Goal: Find specific page/section: Find specific page/section

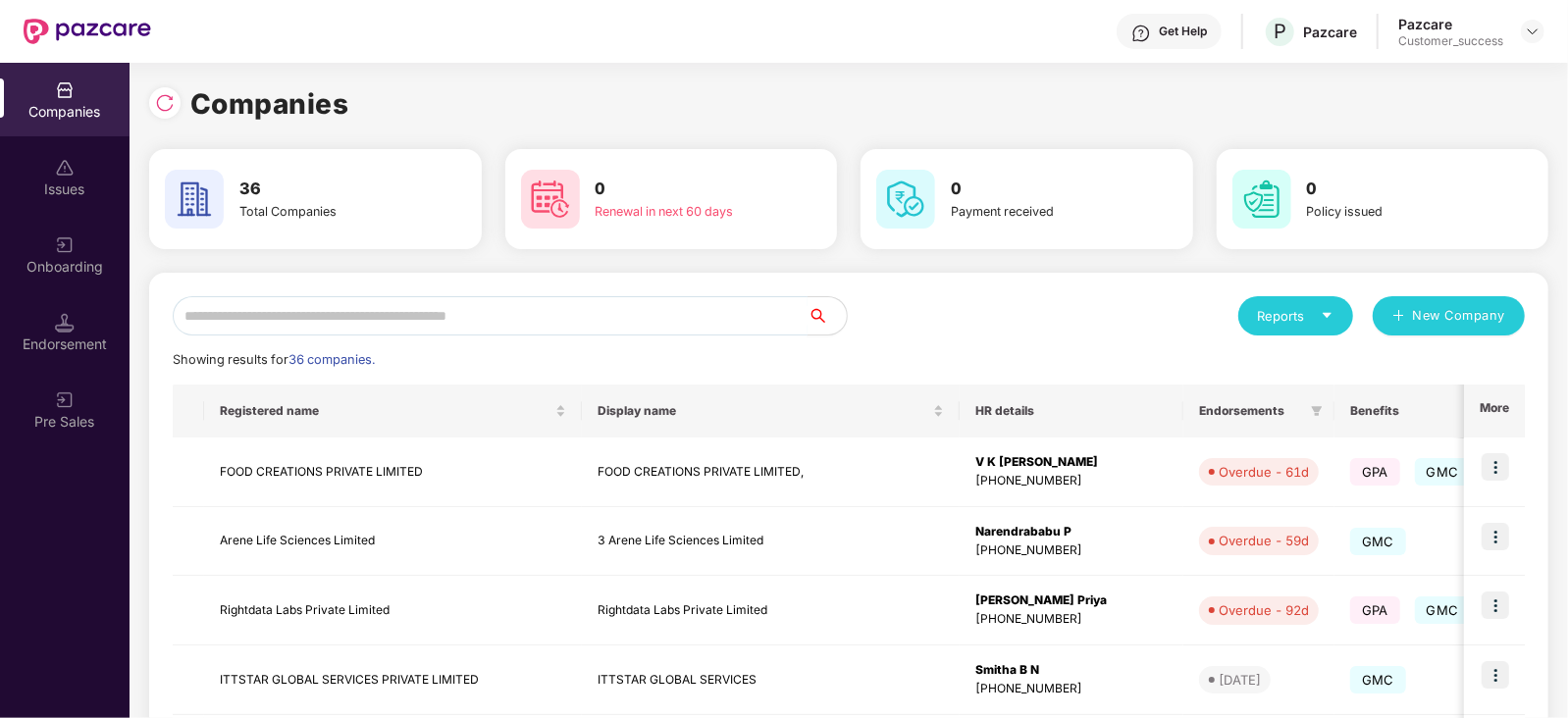
click at [334, 318] on input "text" at bounding box center [490, 317] width 635 height 39
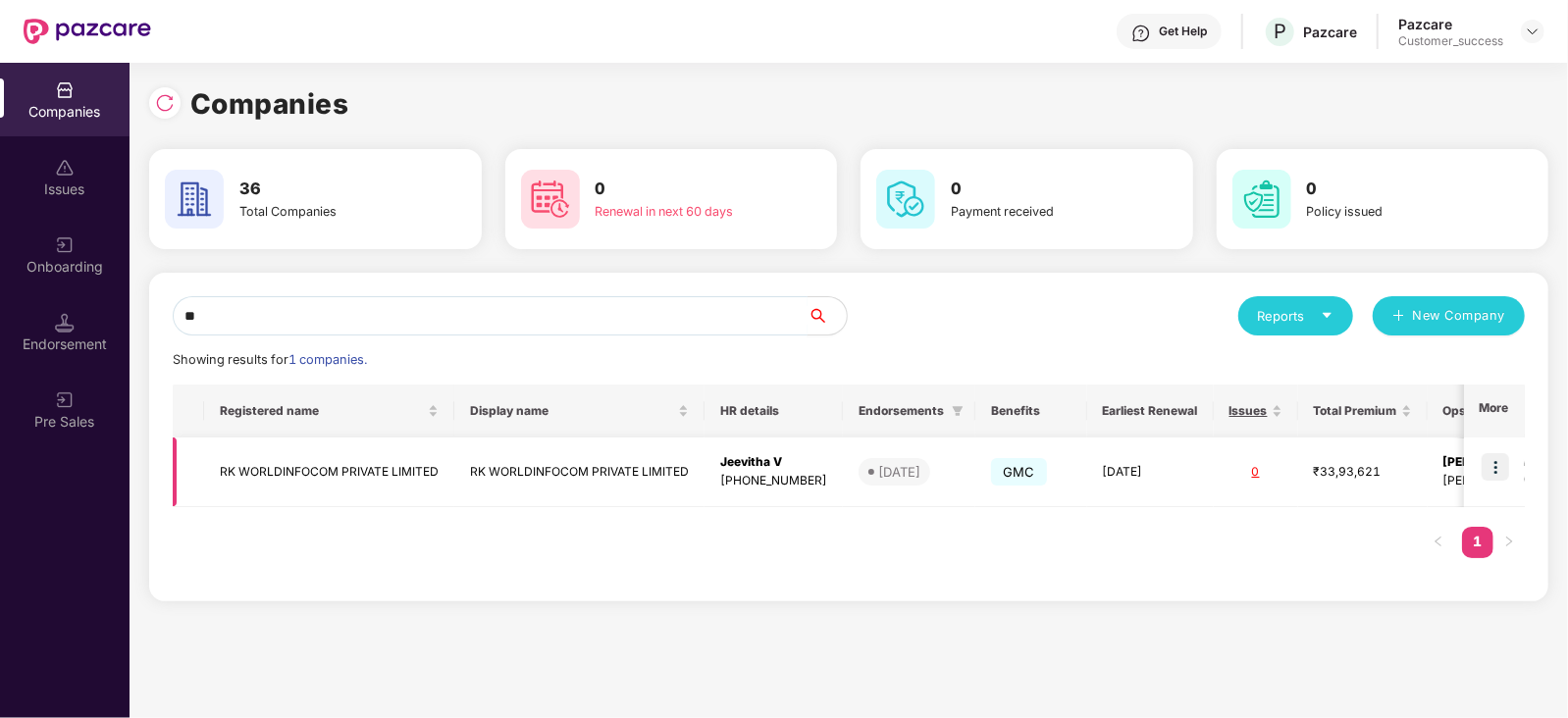
type input "**"
click at [1502, 471] on img at bounding box center [1496, 467] width 28 height 28
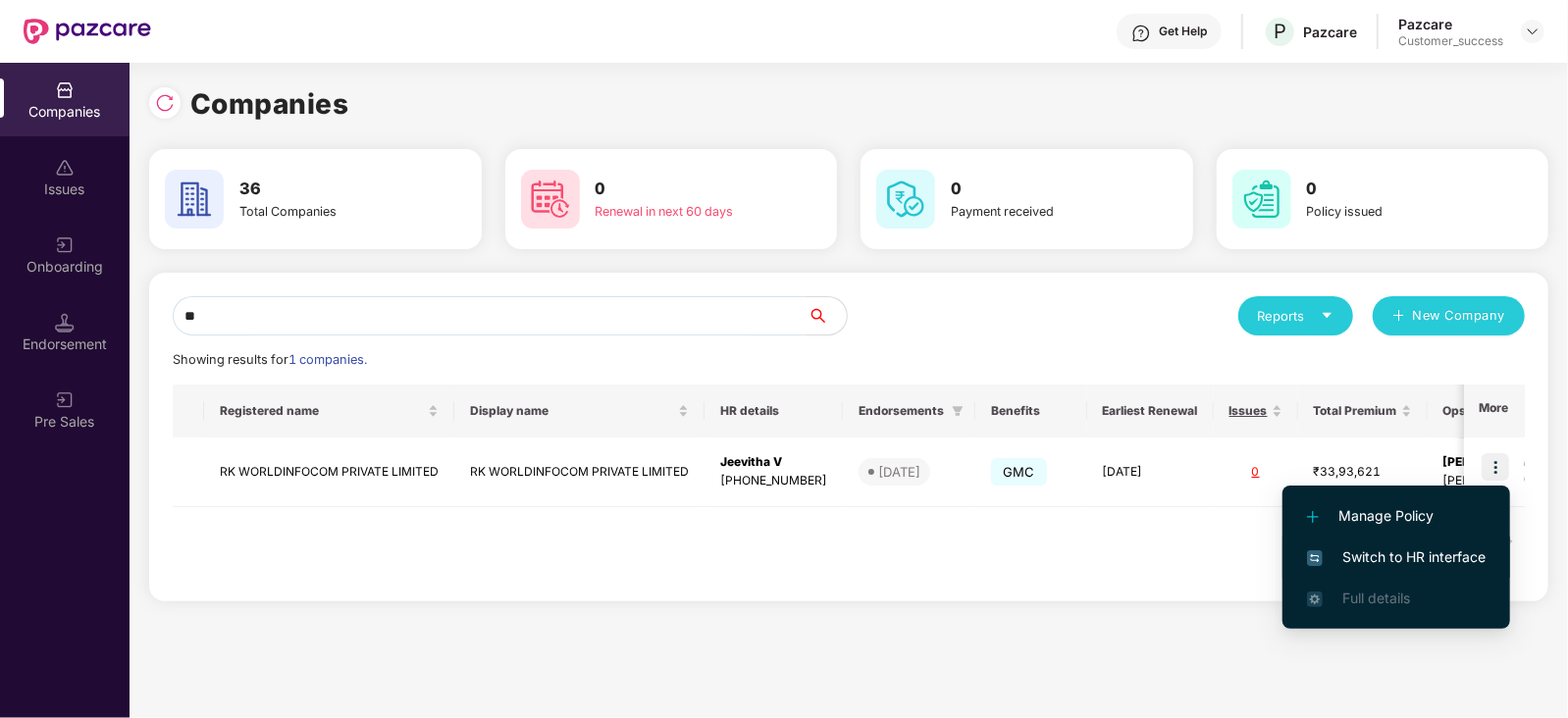
click at [1448, 561] on span "Switch to HR interface" at bounding box center [1396, 557] width 178 height 22
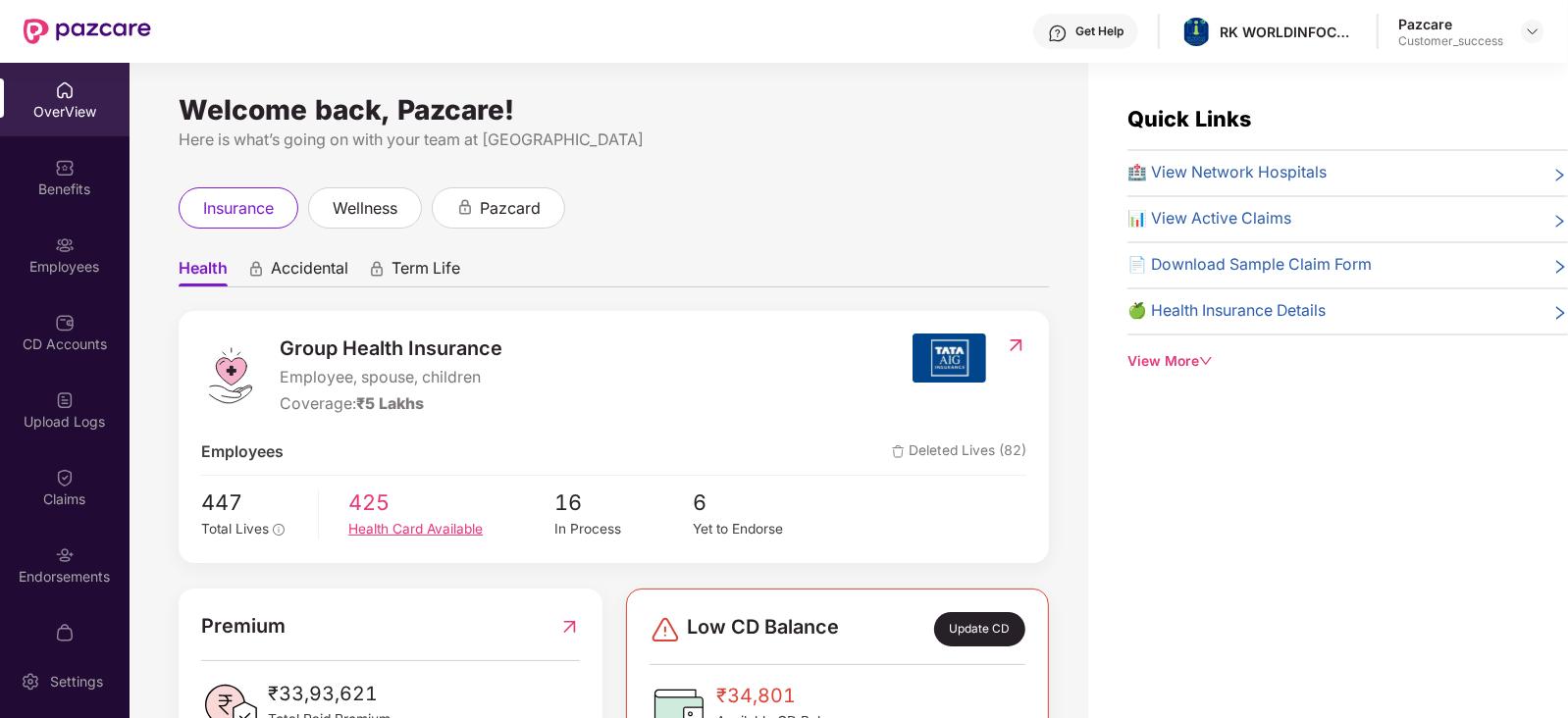
click at [475, 524] on div "Health Card Available" at bounding box center [451, 530] width 206 height 22
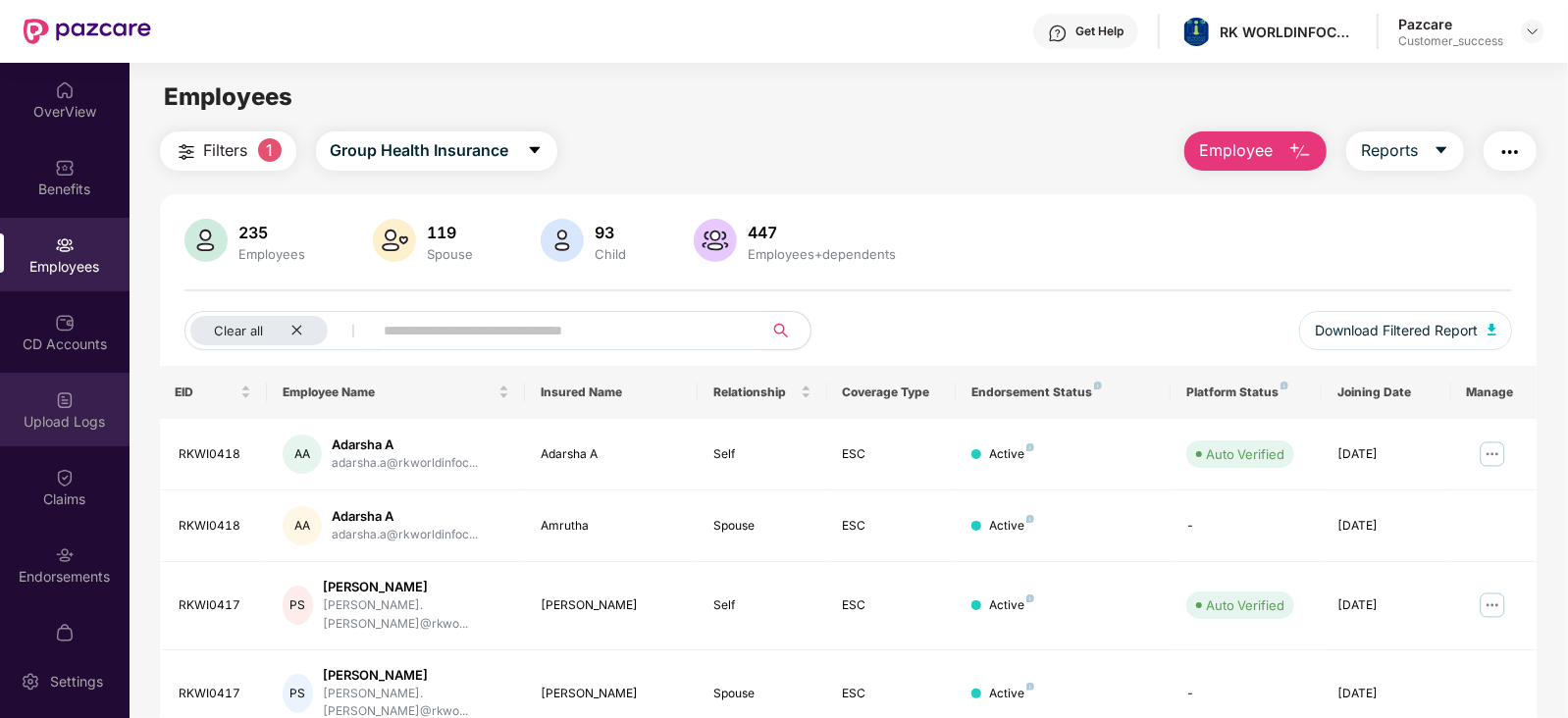
click at [64, 419] on div "Upload Logs" at bounding box center [64, 422] width 129 height 20
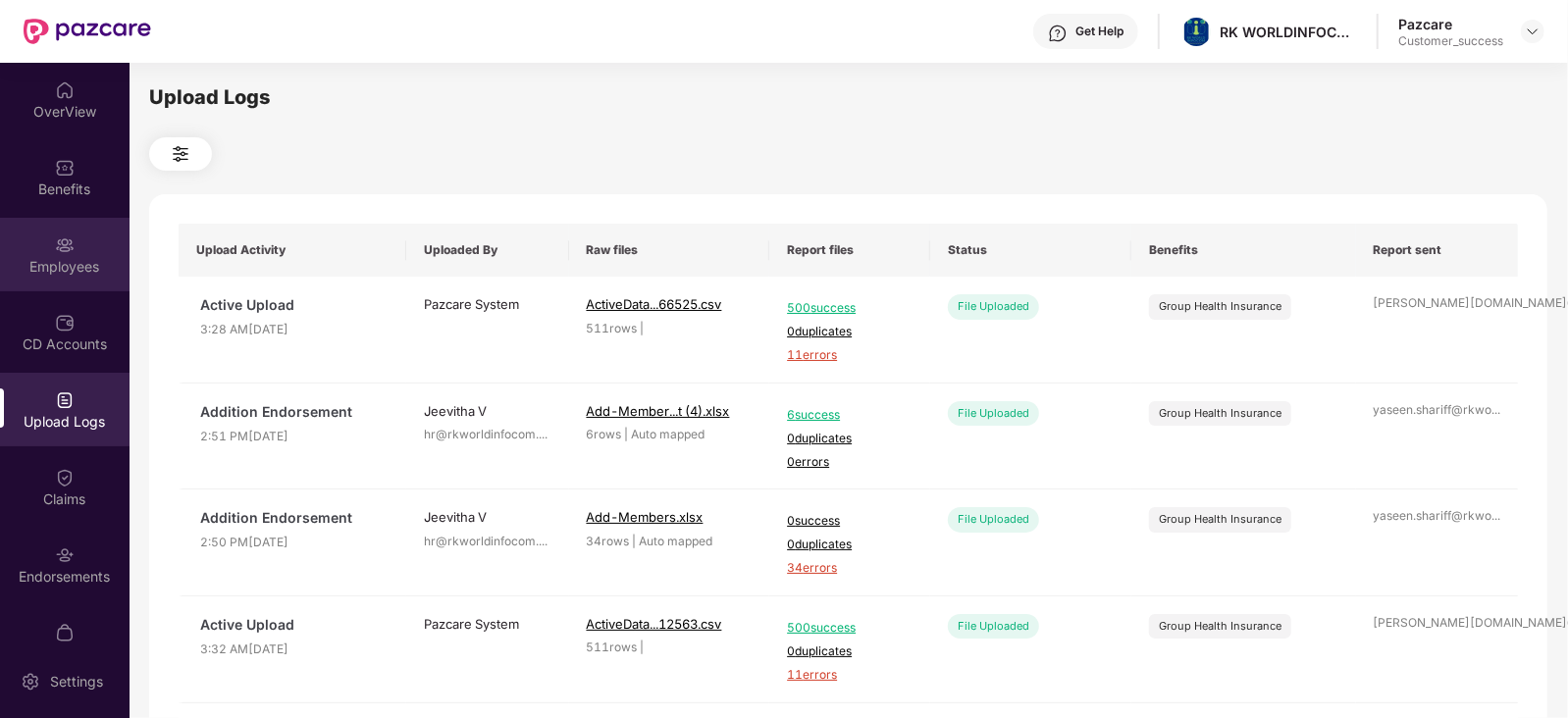
click at [73, 257] on div "Employees" at bounding box center [64, 267] width 129 height 20
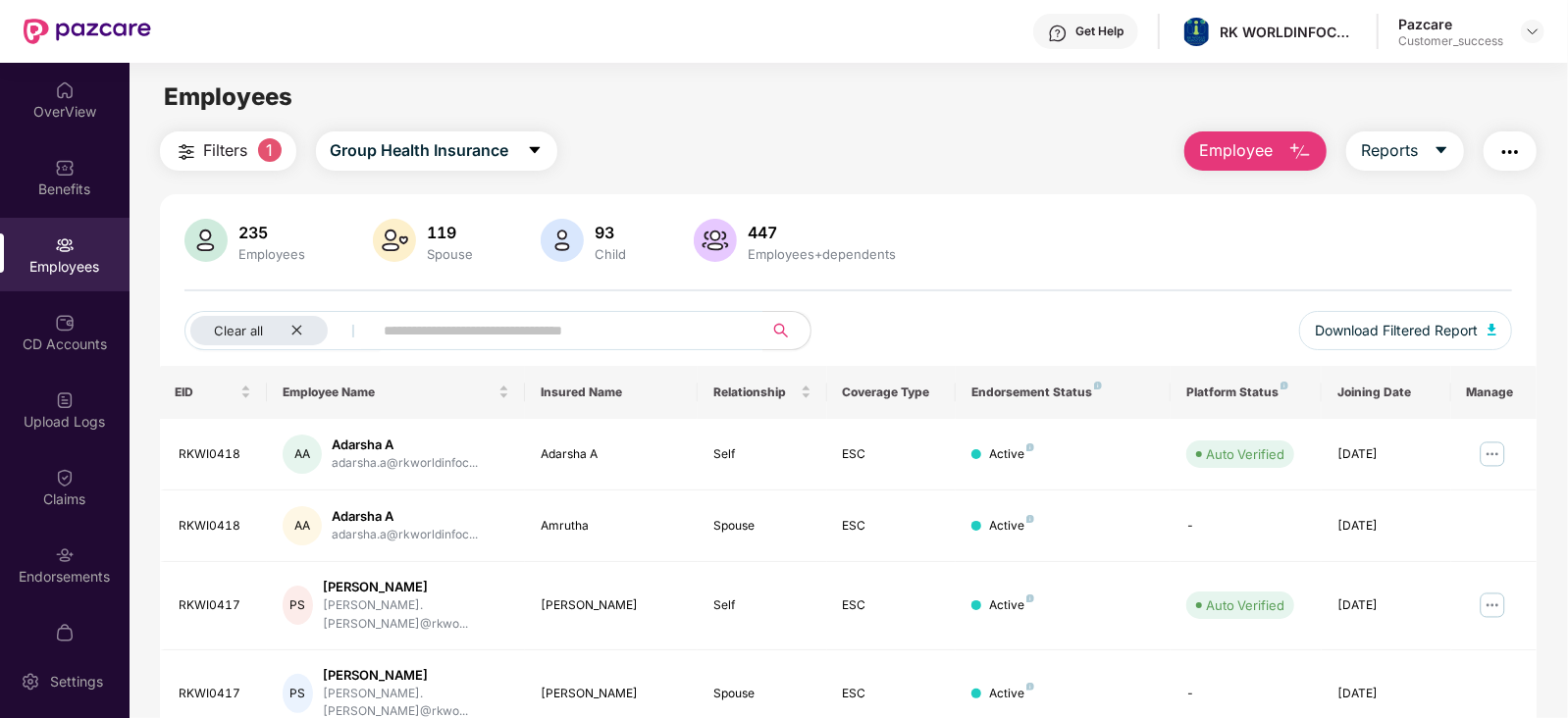
click at [227, 140] on span "Filters" at bounding box center [226, 150] width 44 height 25
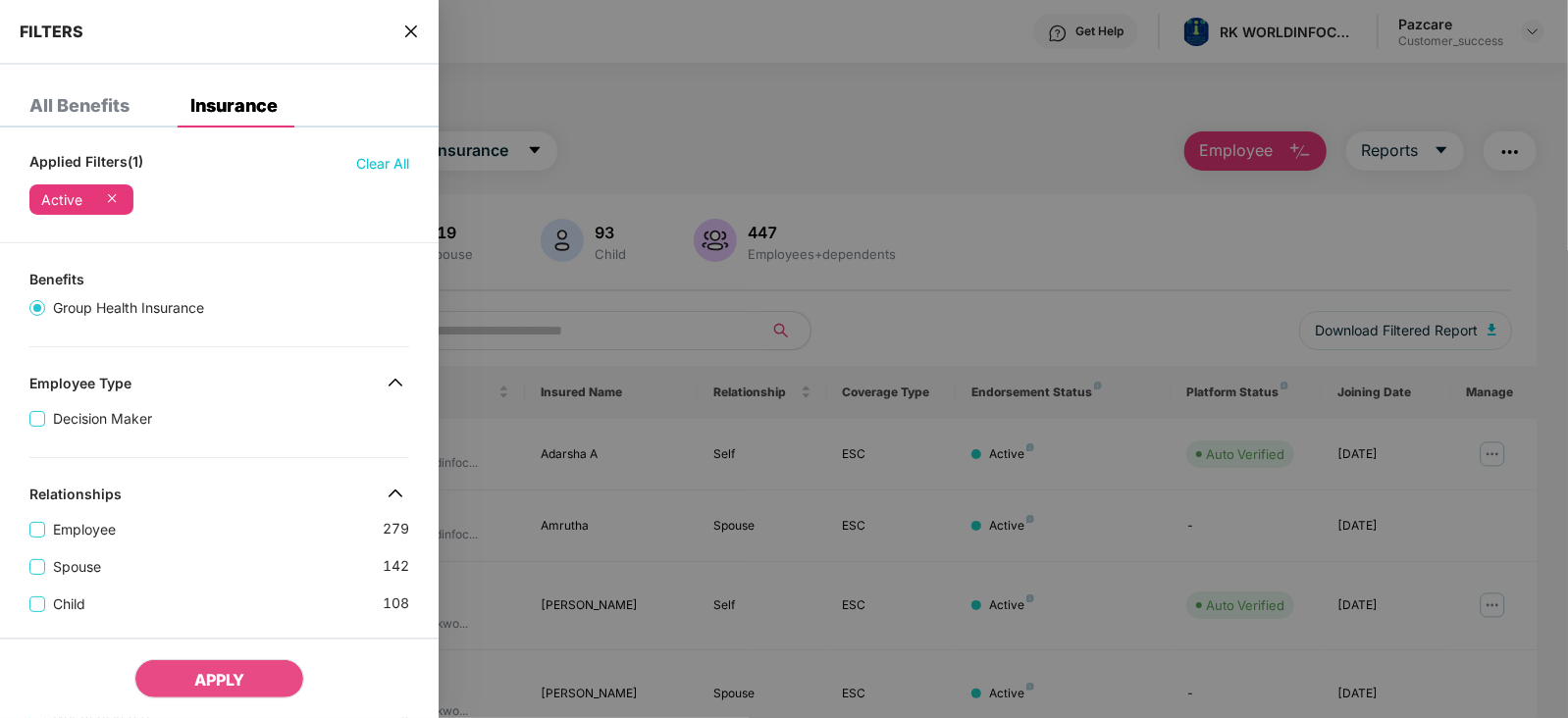
click at [417, 27] on icon "close" at bounding box center [411, 32] width 12 height 12
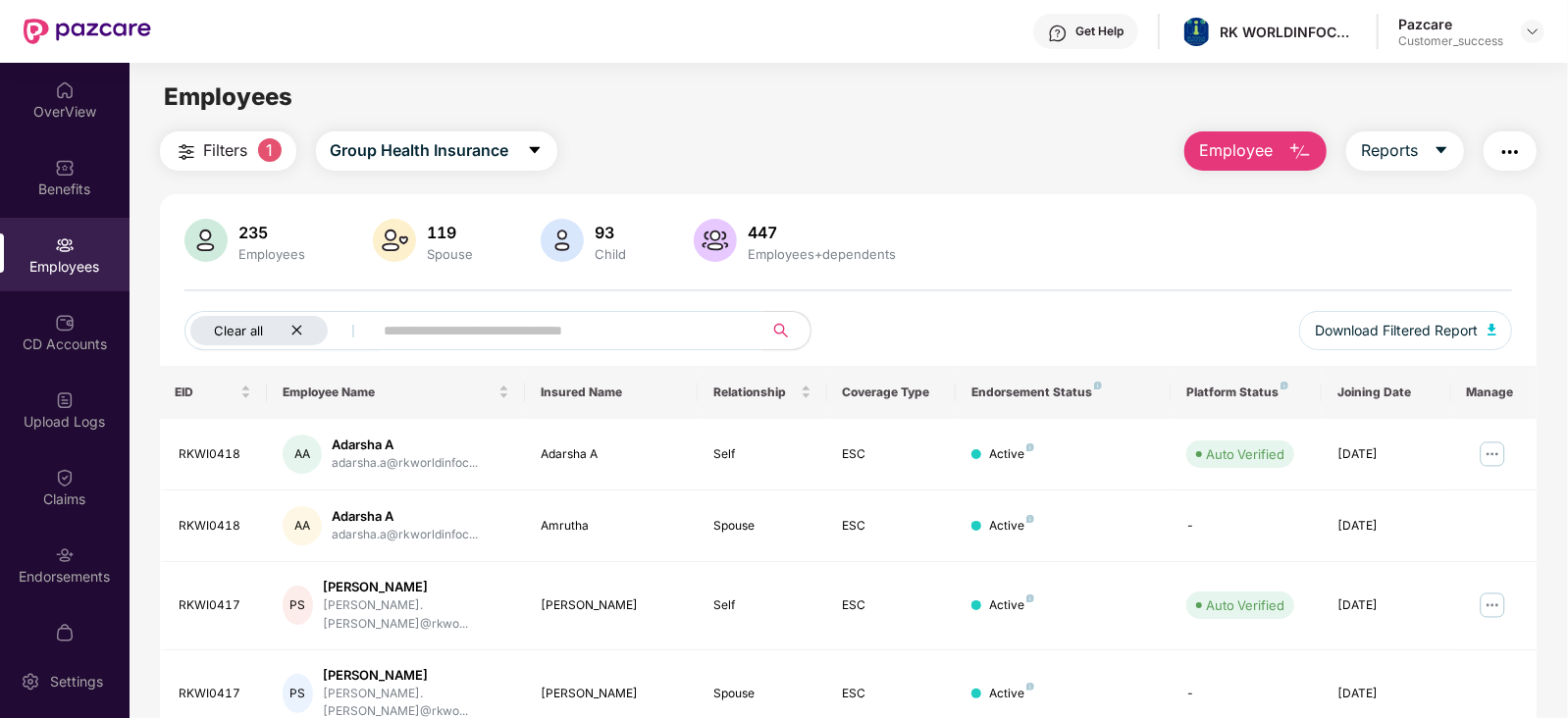
click at [300, 321] on div "Clear all" at bounding box center [258, 330] width 137 height 30
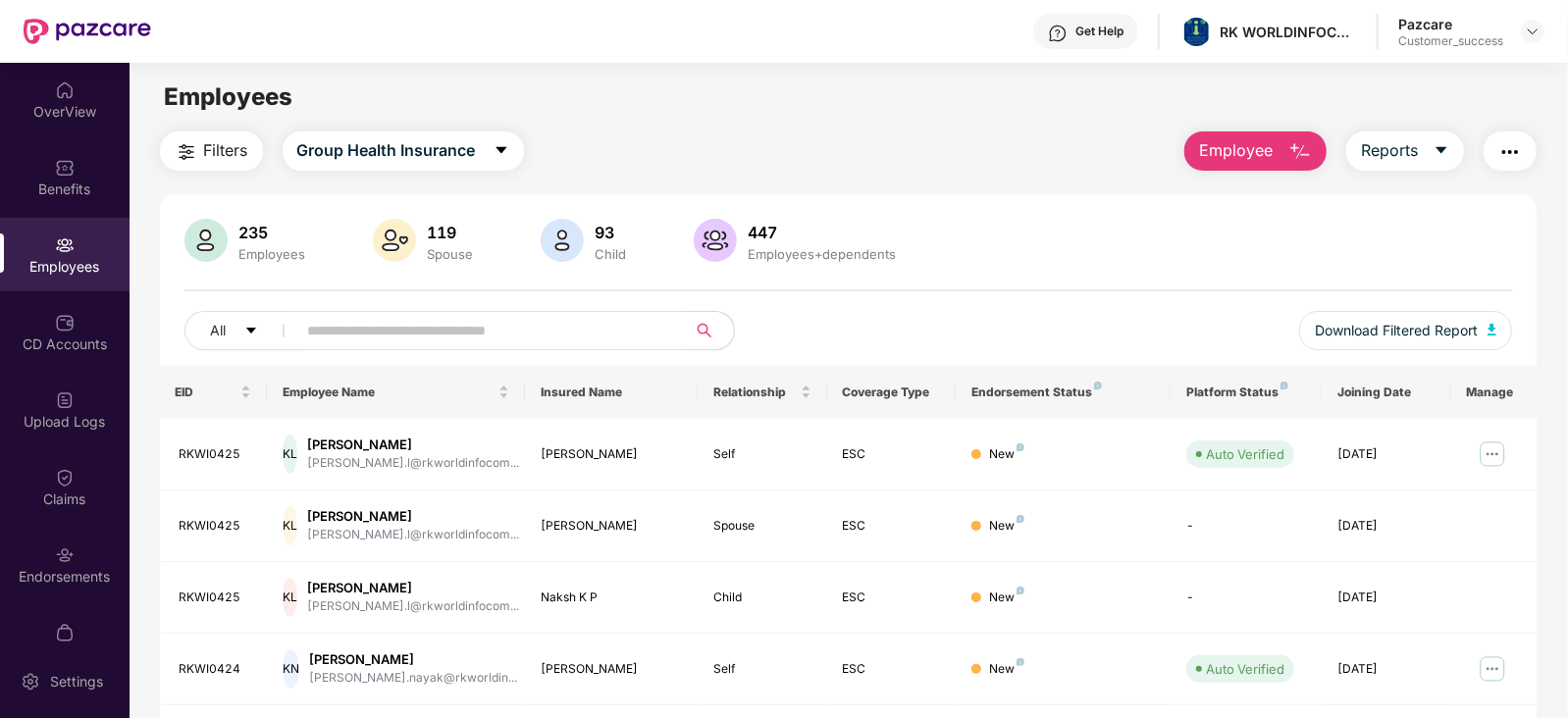
click at [460, 332] on input "text" at bounding box center [483, 330] width 352 height 30
click at [59, 419] on div "Upload Logs" at bounding box center [64, 422] width 129 height 20
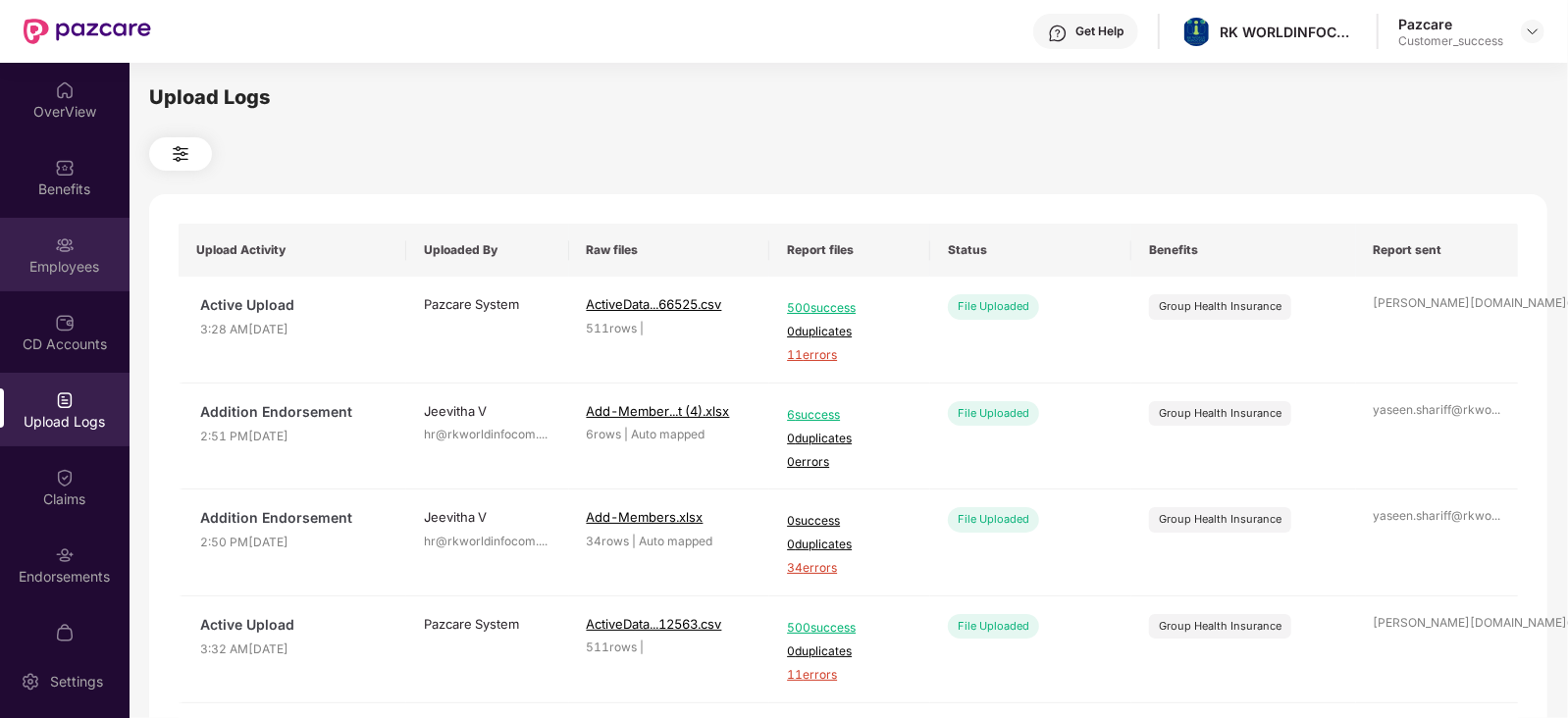
click at [67, 251] on img at bounding box center [65, 246] width 20 height 20
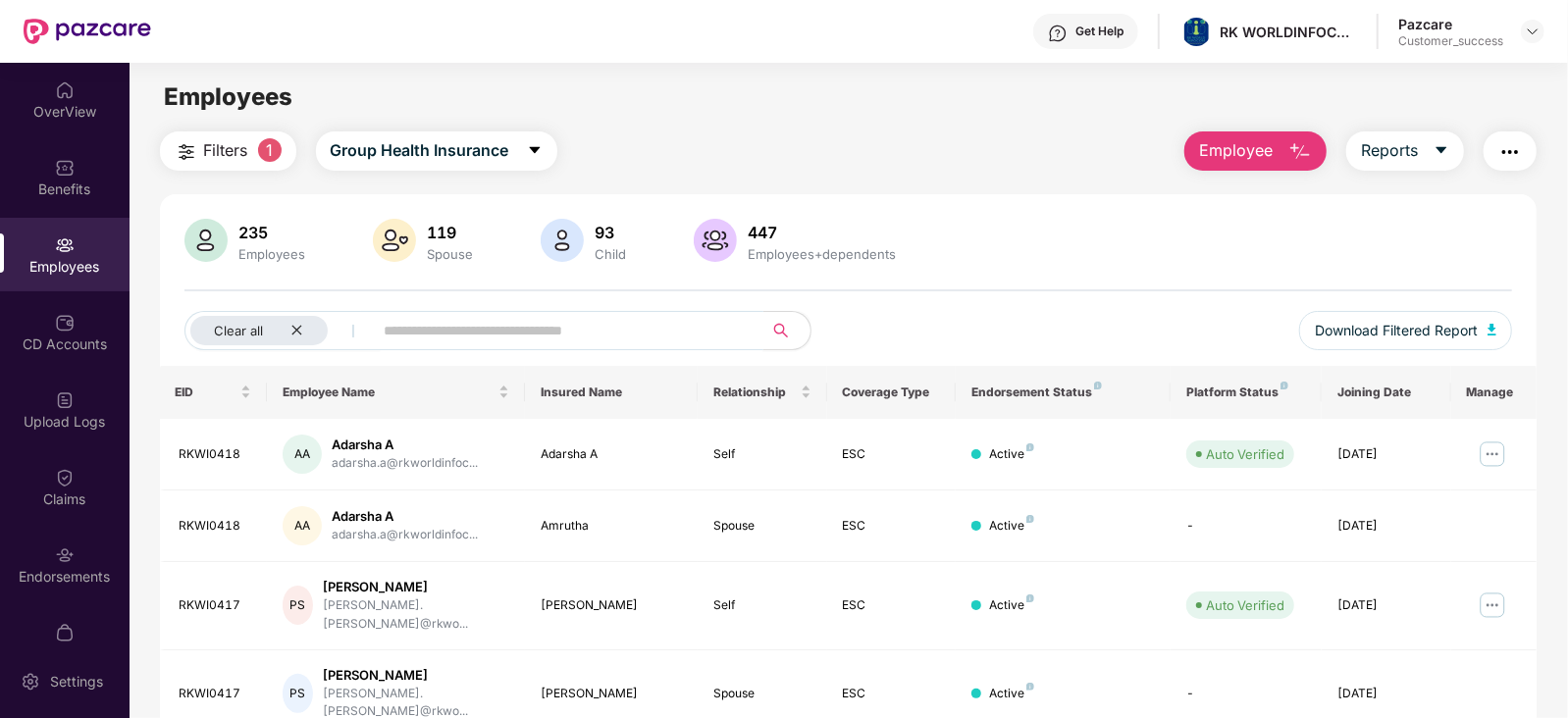
click at [472, 326] on input "text" at bounding box center [560, 330] width 352 height 30
click at [309, 334] on div "Clear all" at bounding box center [258, 330] width 137 height 30
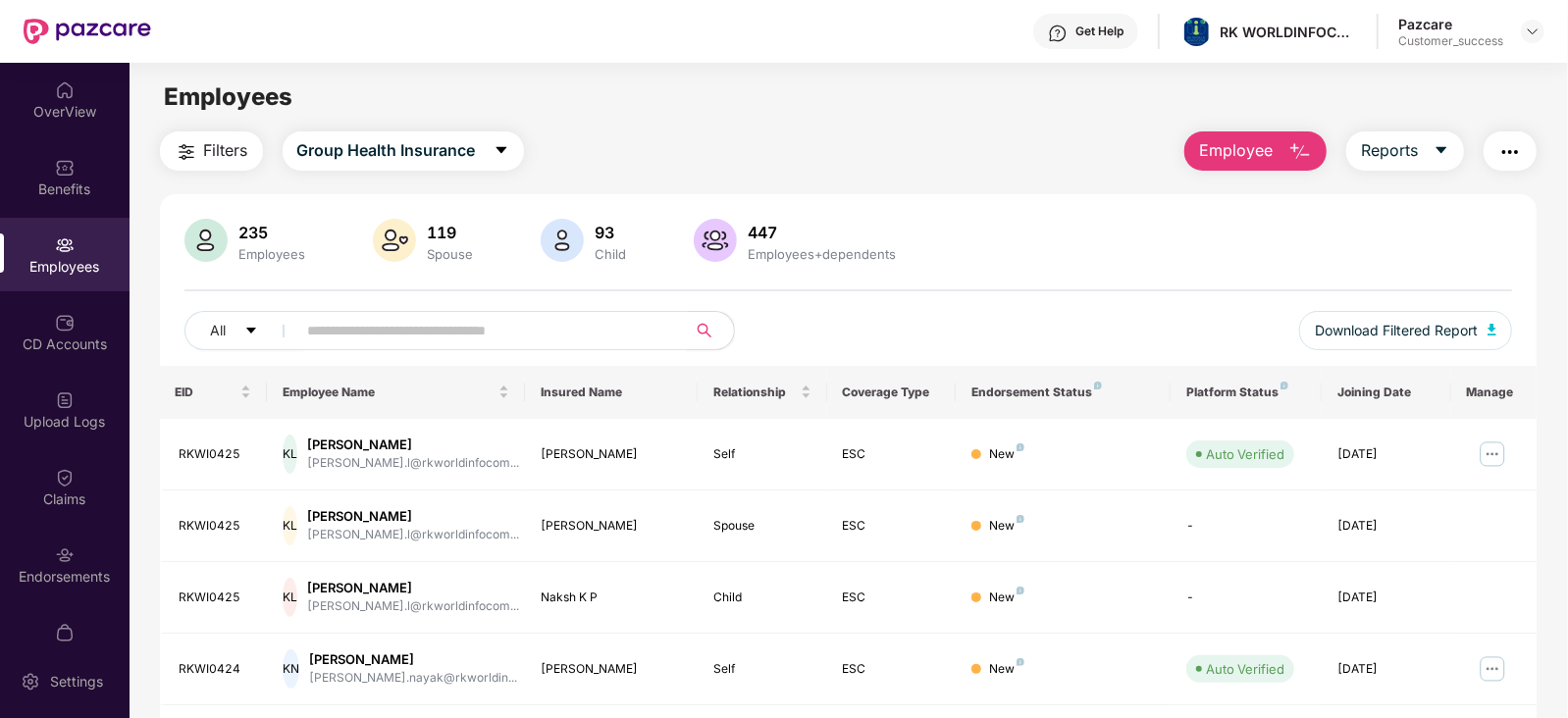
click at [355, 323] on input "text" at bounding box center [483, 330] width 352 height 30
paste input "*********"
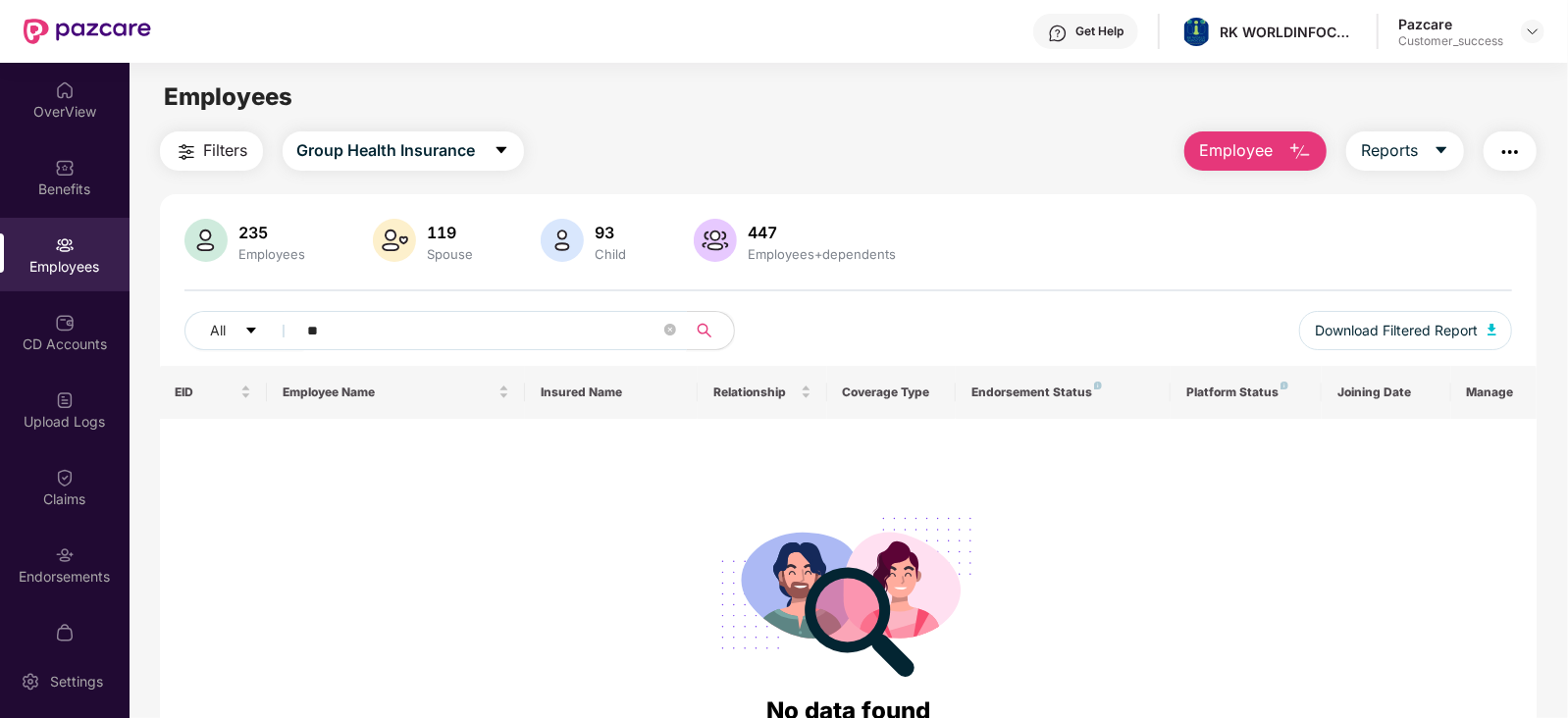
type input "*"
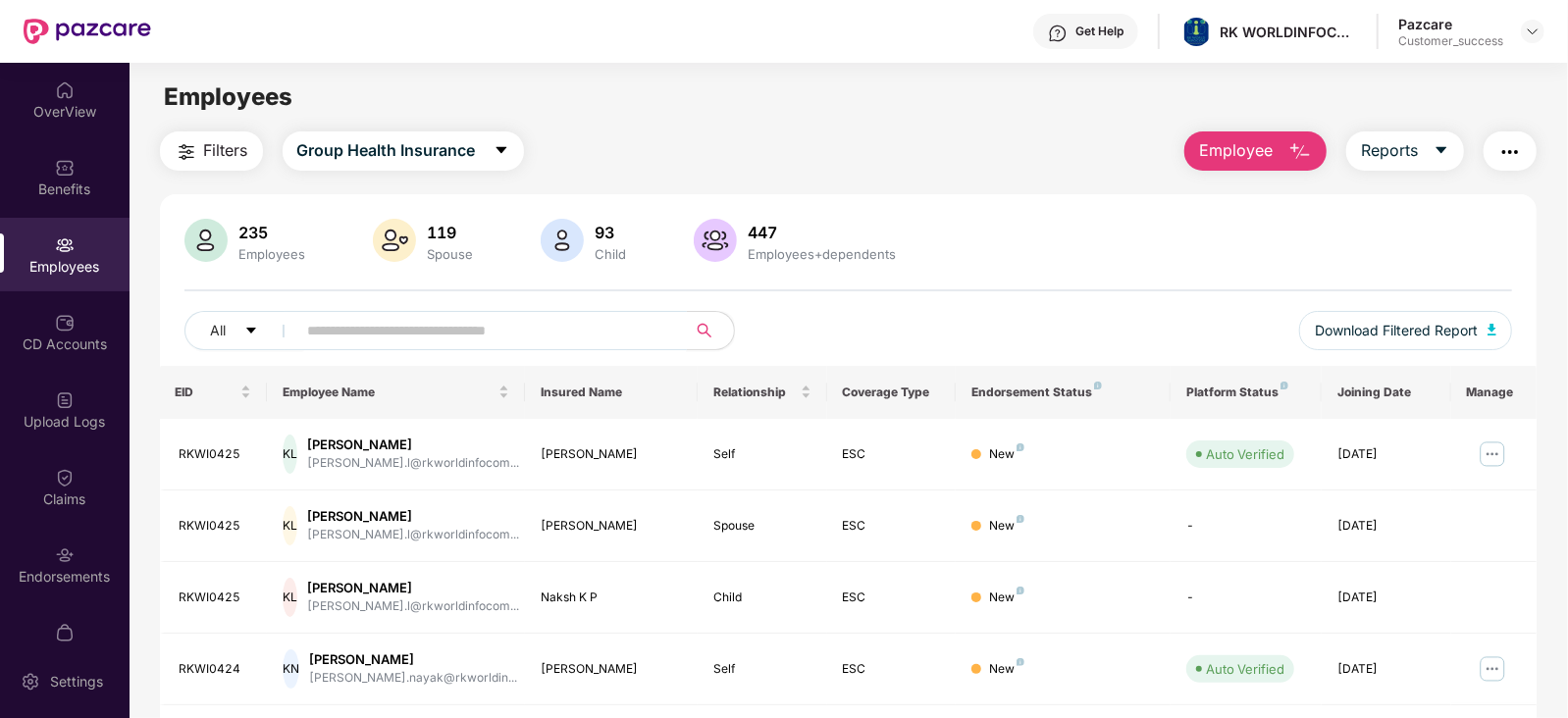
paste input "********"
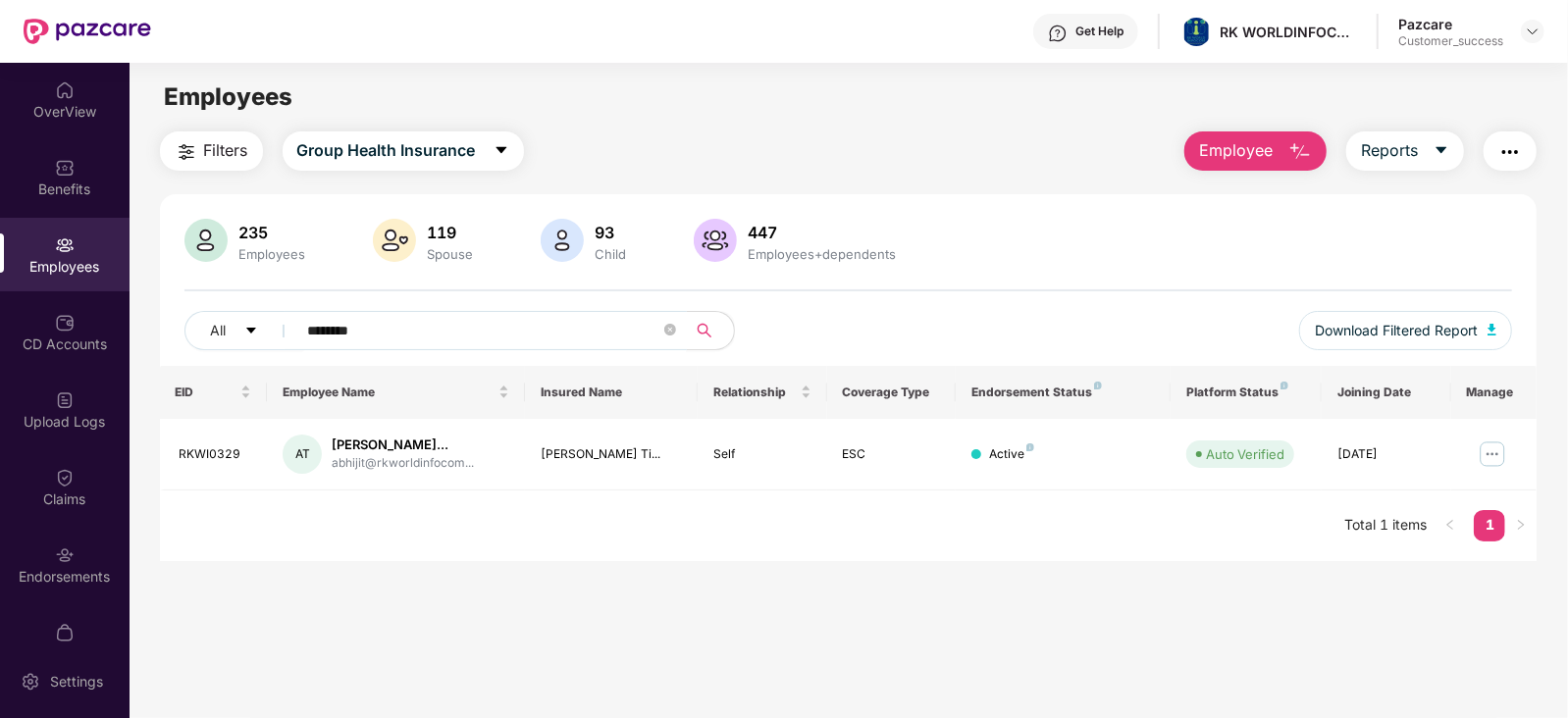
type input "********"
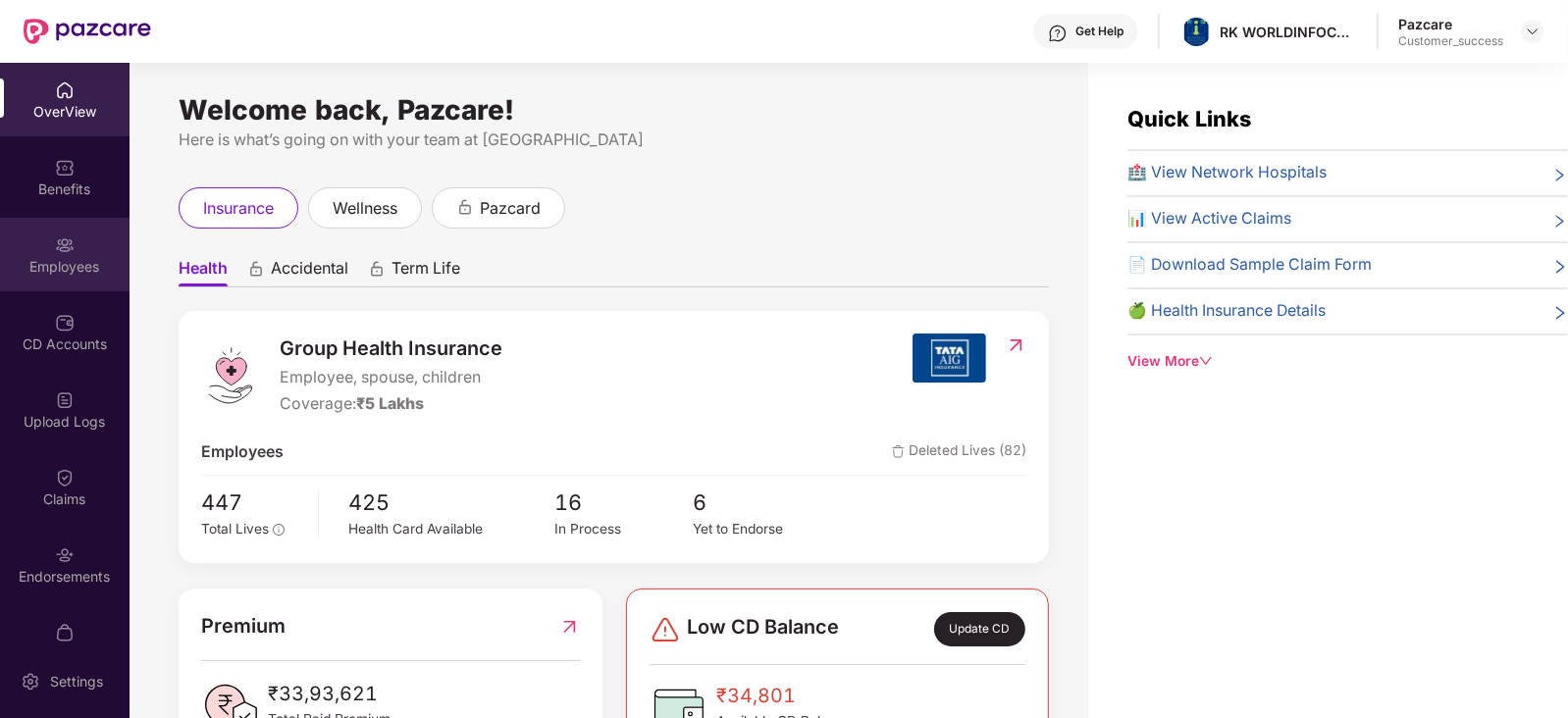
click at [59, 251] on img at bounding box center [65, 246] width 20 height 20
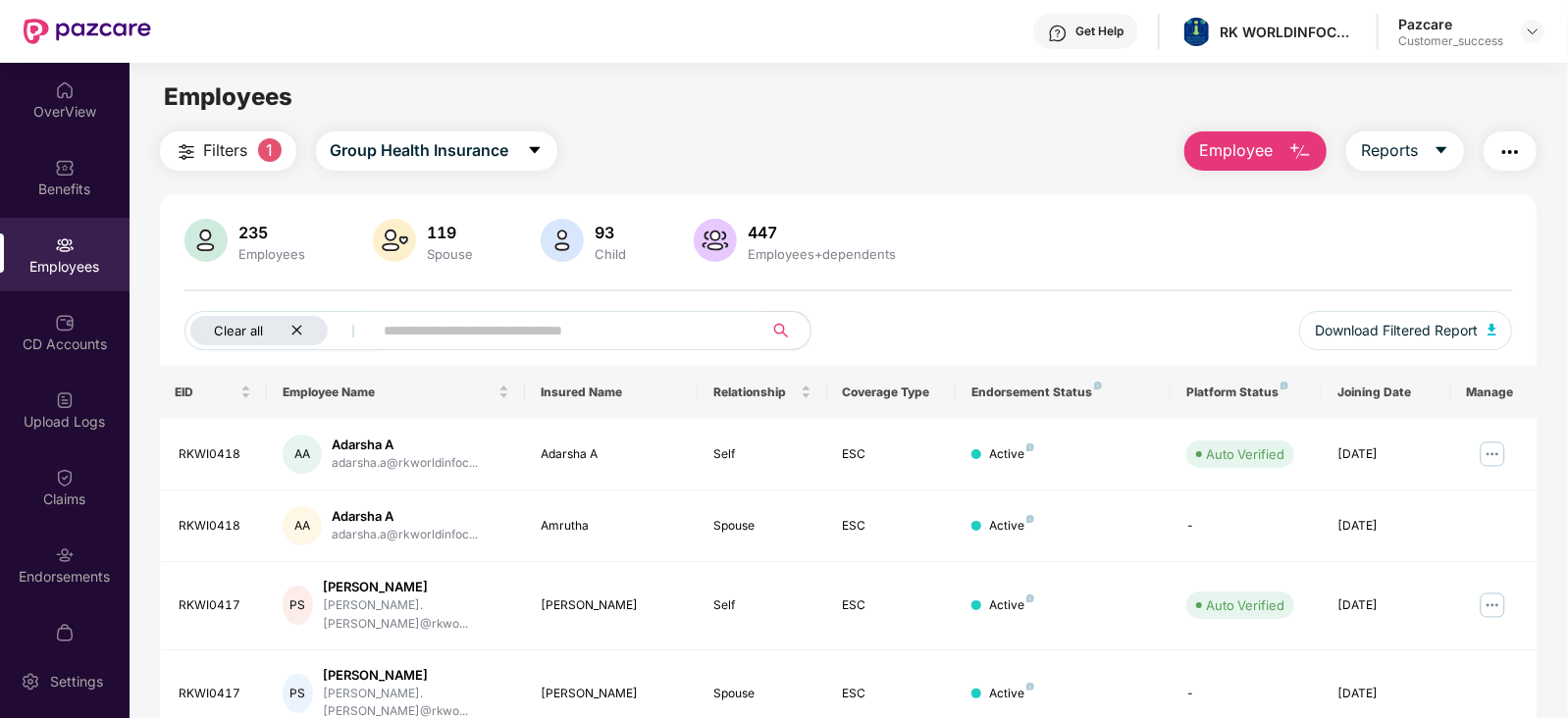
click at [303, 325] on div "Clear all" at bounding box center [258, 330] width 137 height 30
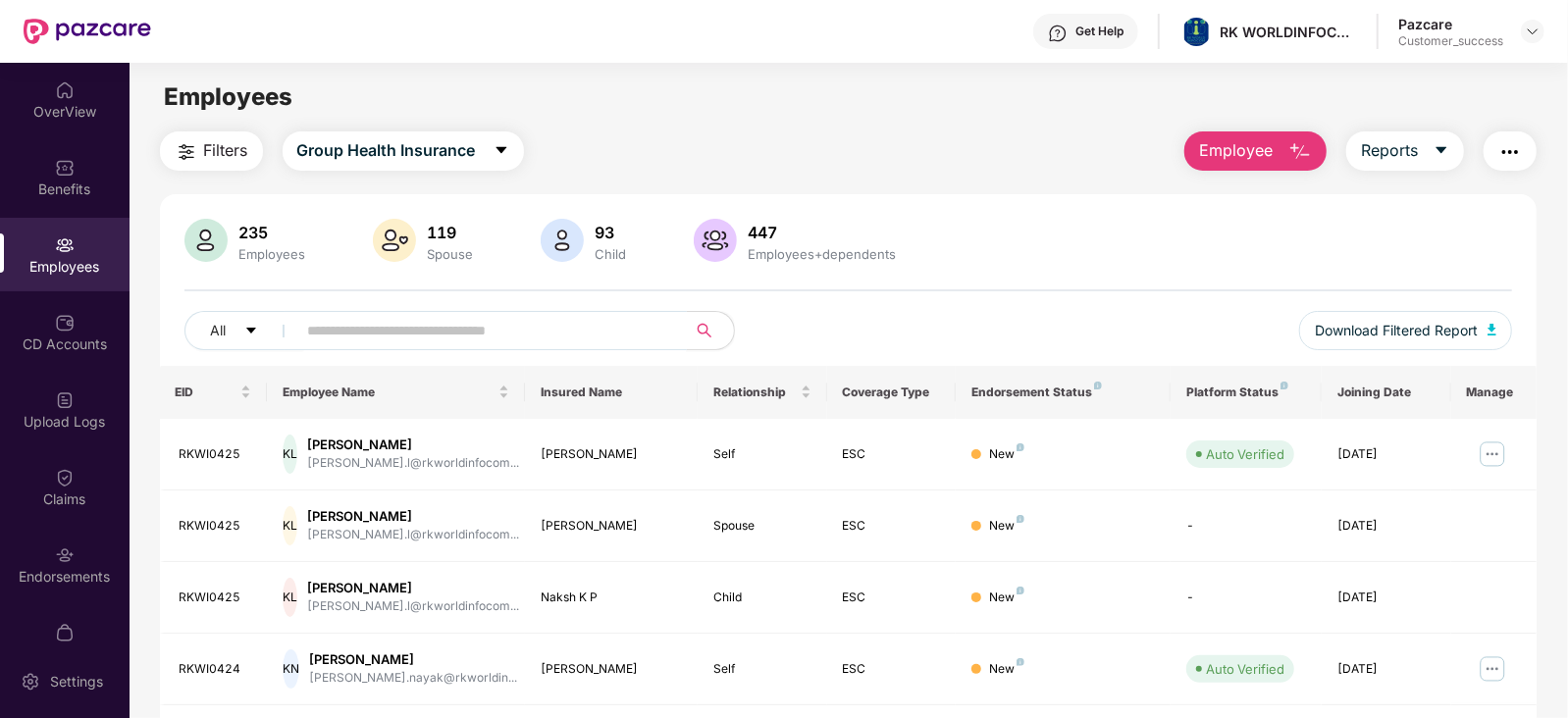
click at [341, 335] on input "text" at bounding box center [483, 330] width 352 height 30
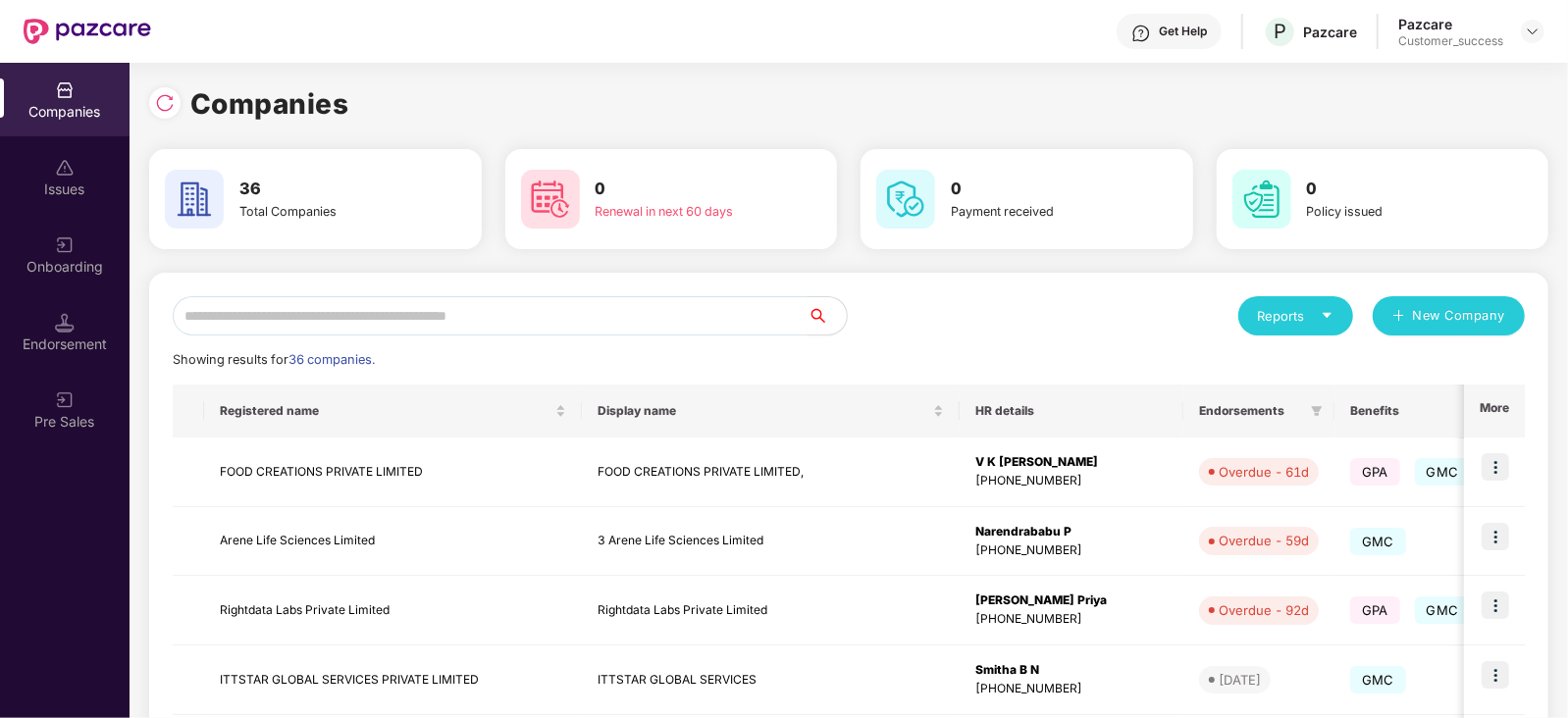
click at [328, 301] on input "text" at bounding box center [490, 317] width 635 height 39
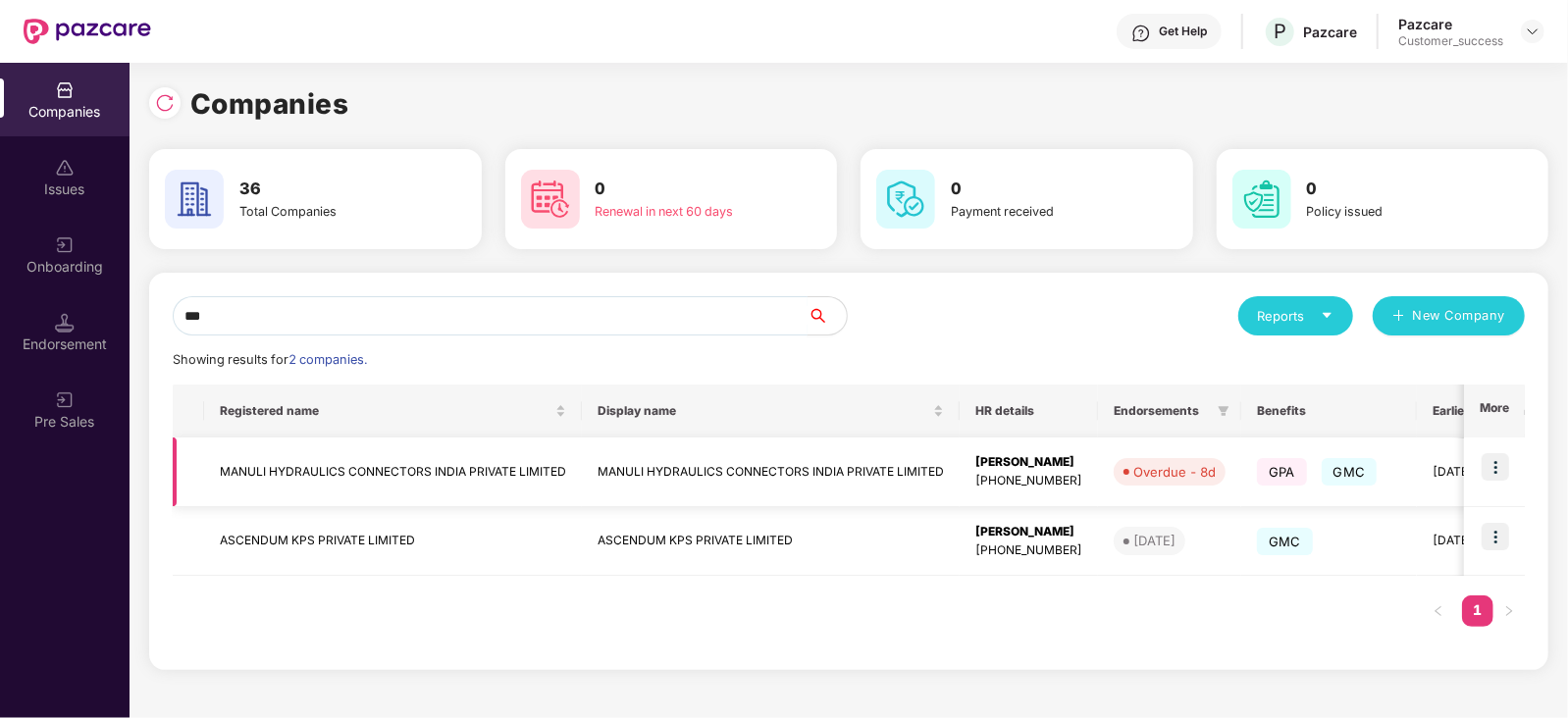
type input "***"
click at [1491, 456] on img at bounding box center [1496, 467] width 28 height 28
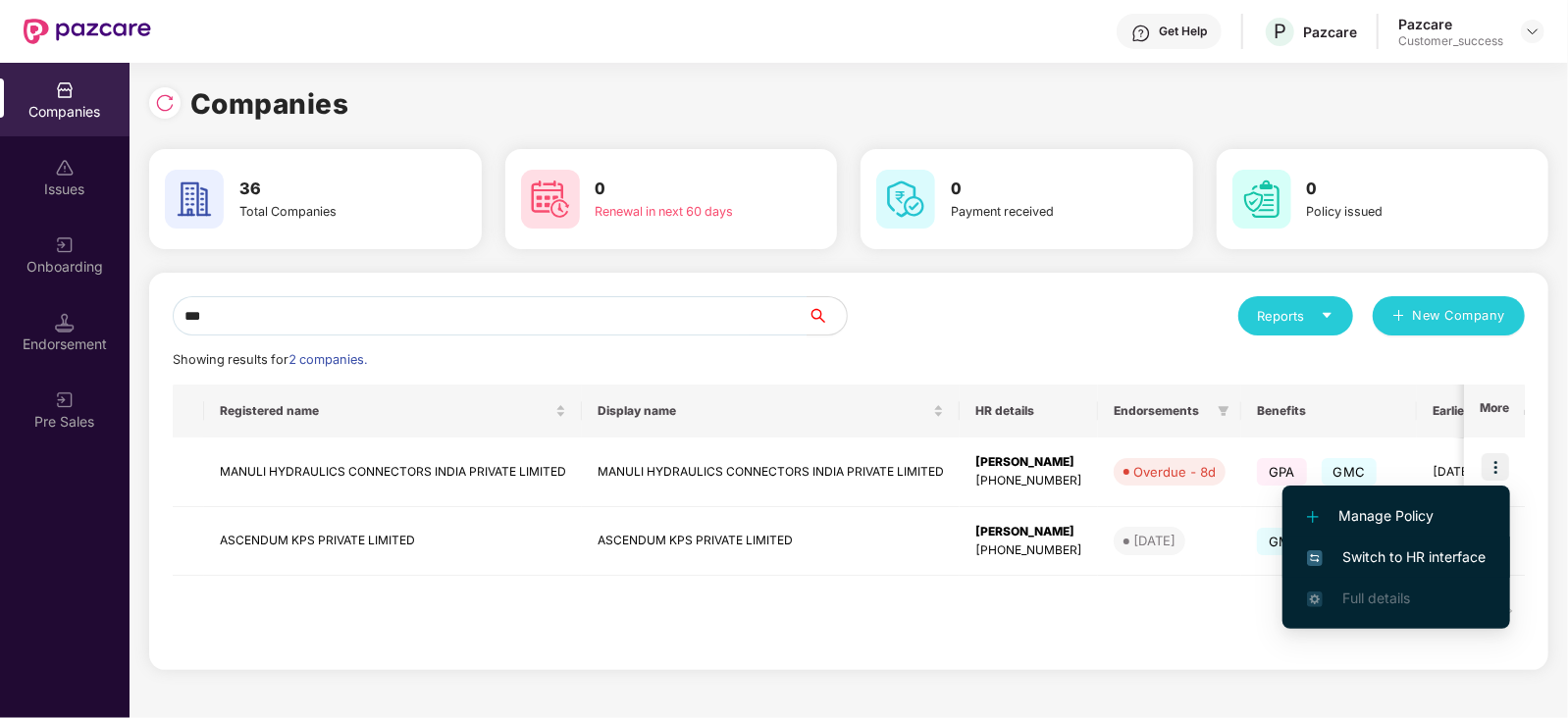
click at [1408, 566] on span "Switch to HR interface" at bounding box center [1396, 557] width 178 height 22
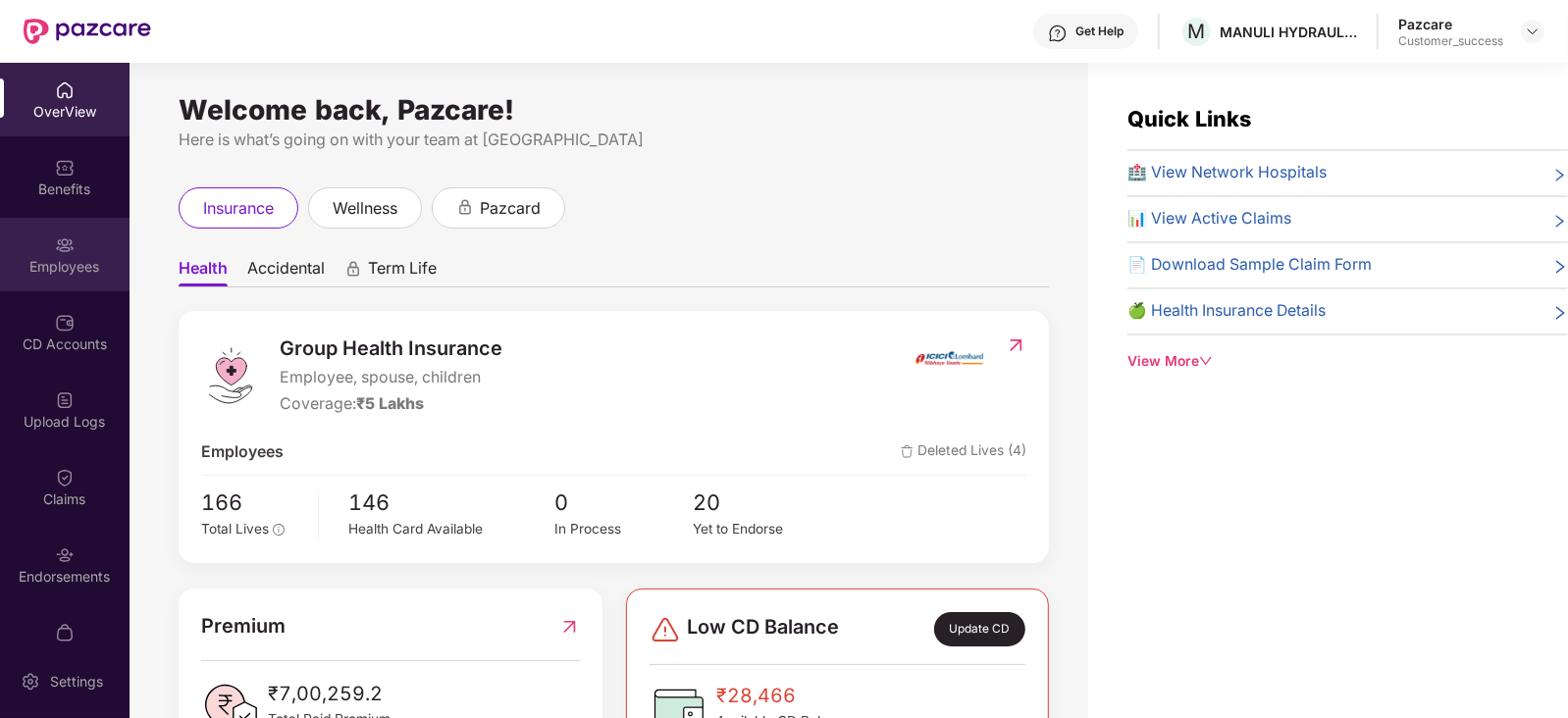
click at [86, 249] on div "Employees" at bounding box center [64, 254] width 129 height 74
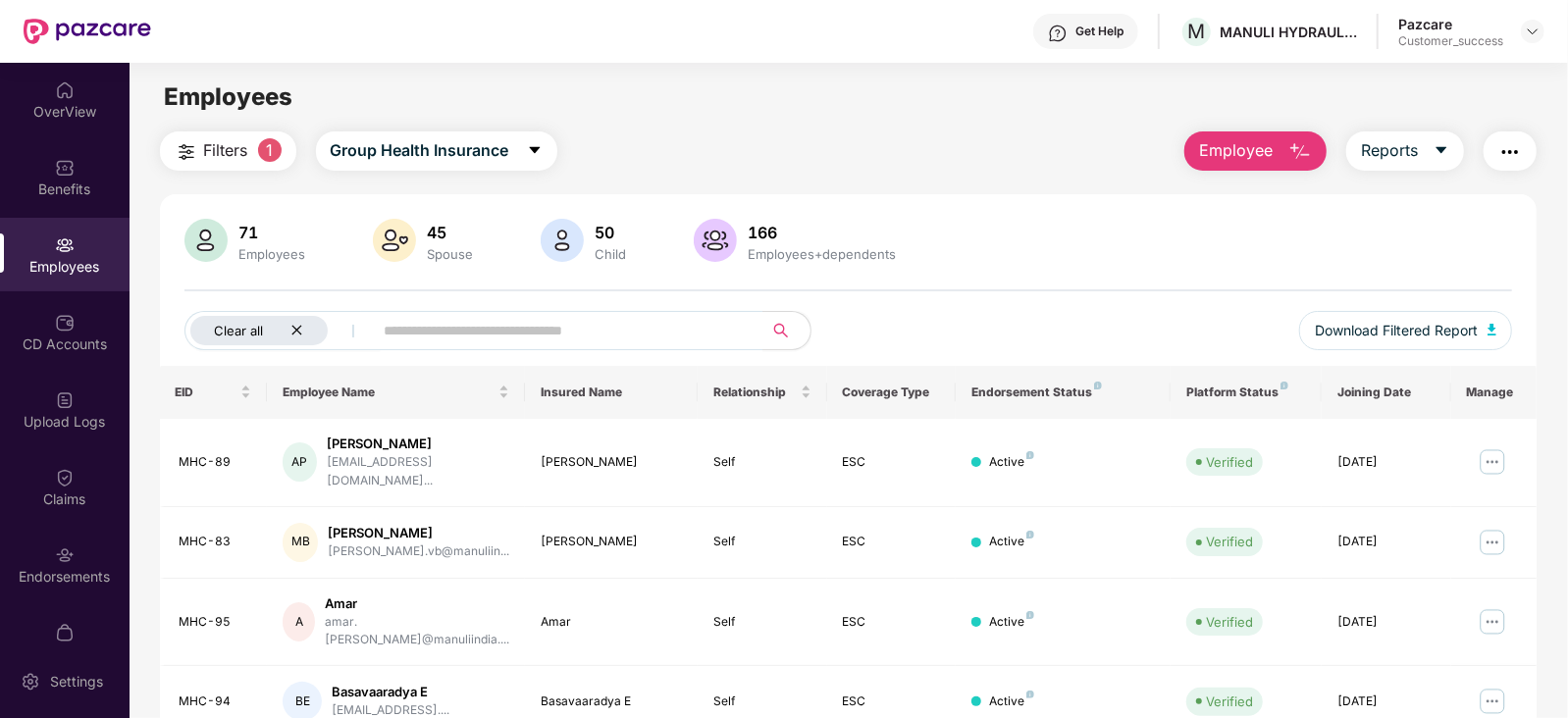
click at [297, 330] on icon "close" at bounding box center [298, 330] width 10 height 10
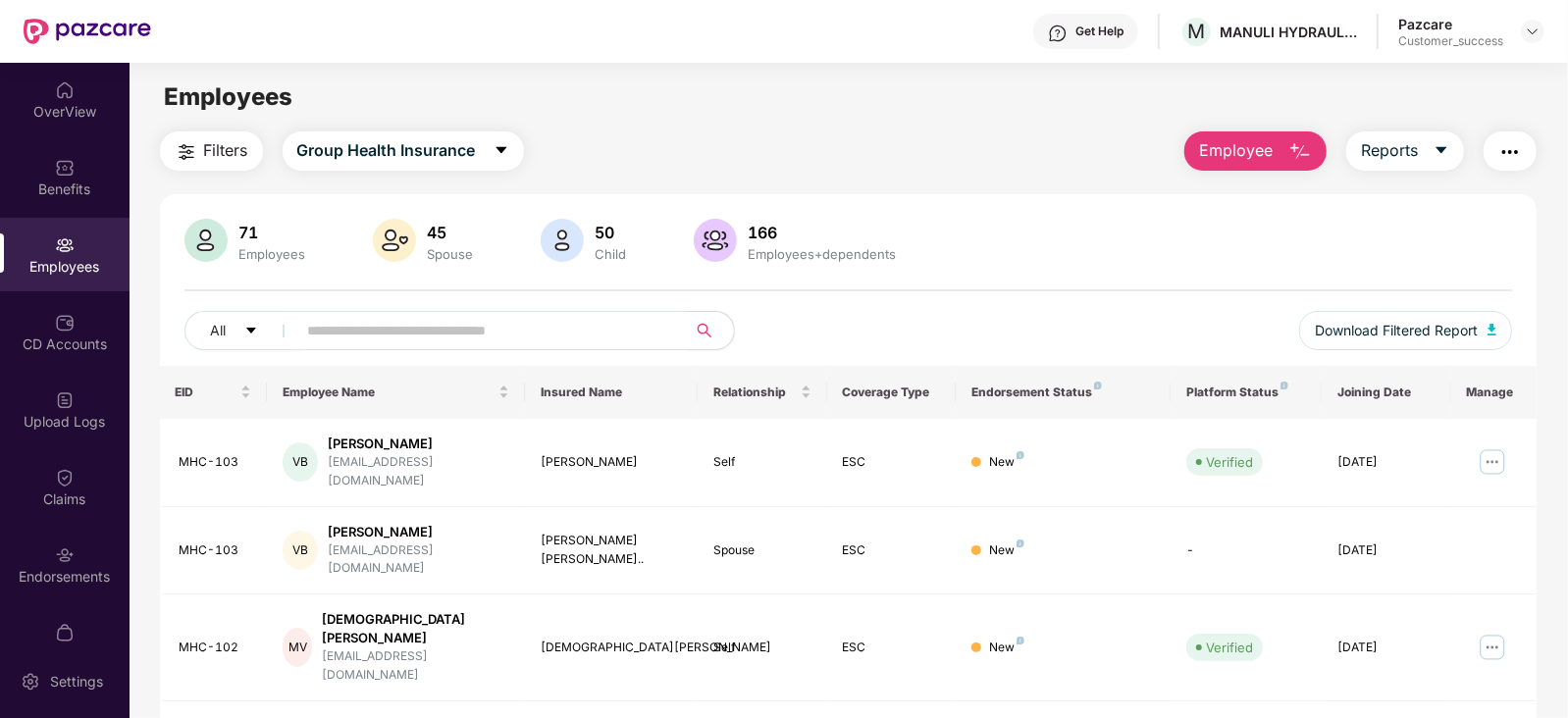
click at [338, 330] on input "text" at bounding box center [483, 330] width 352 height 30
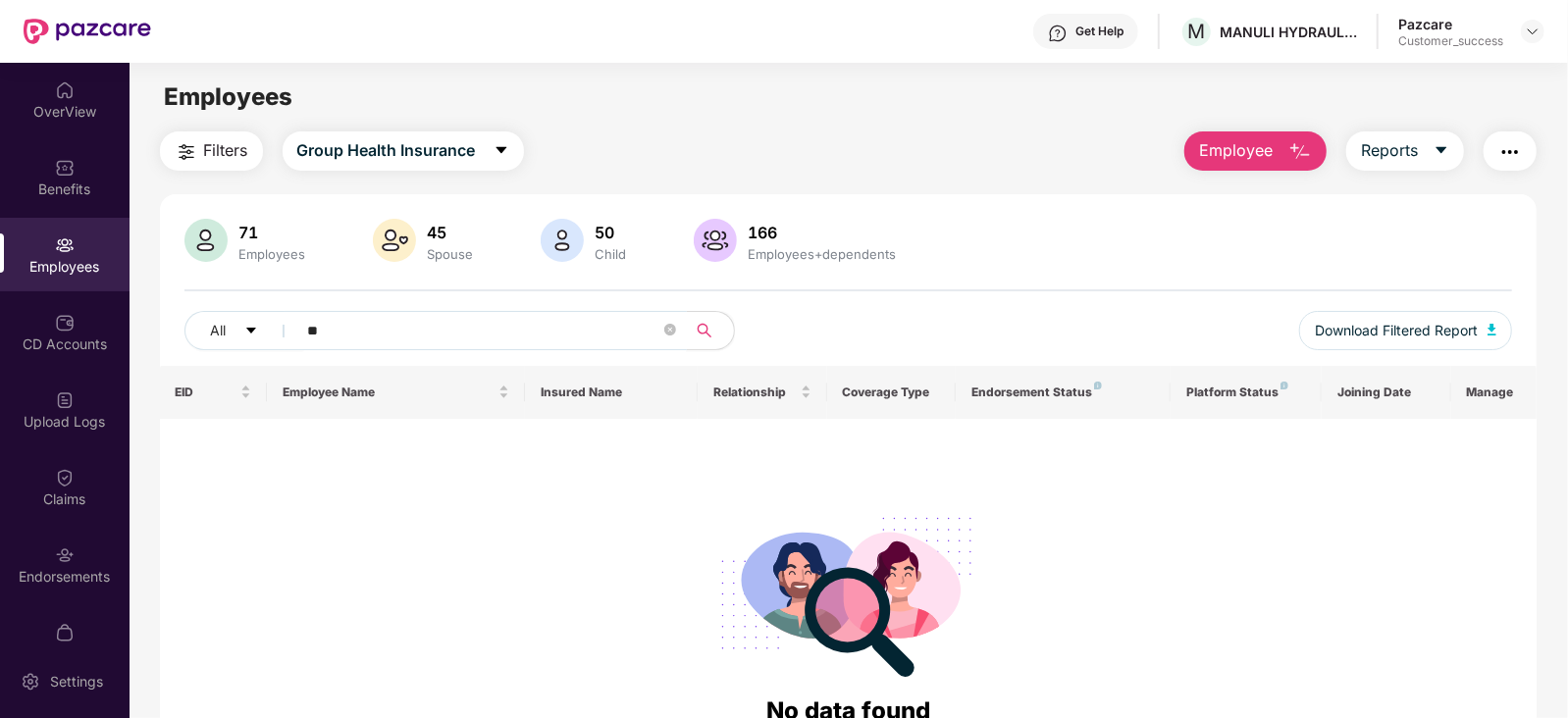
type input "*"
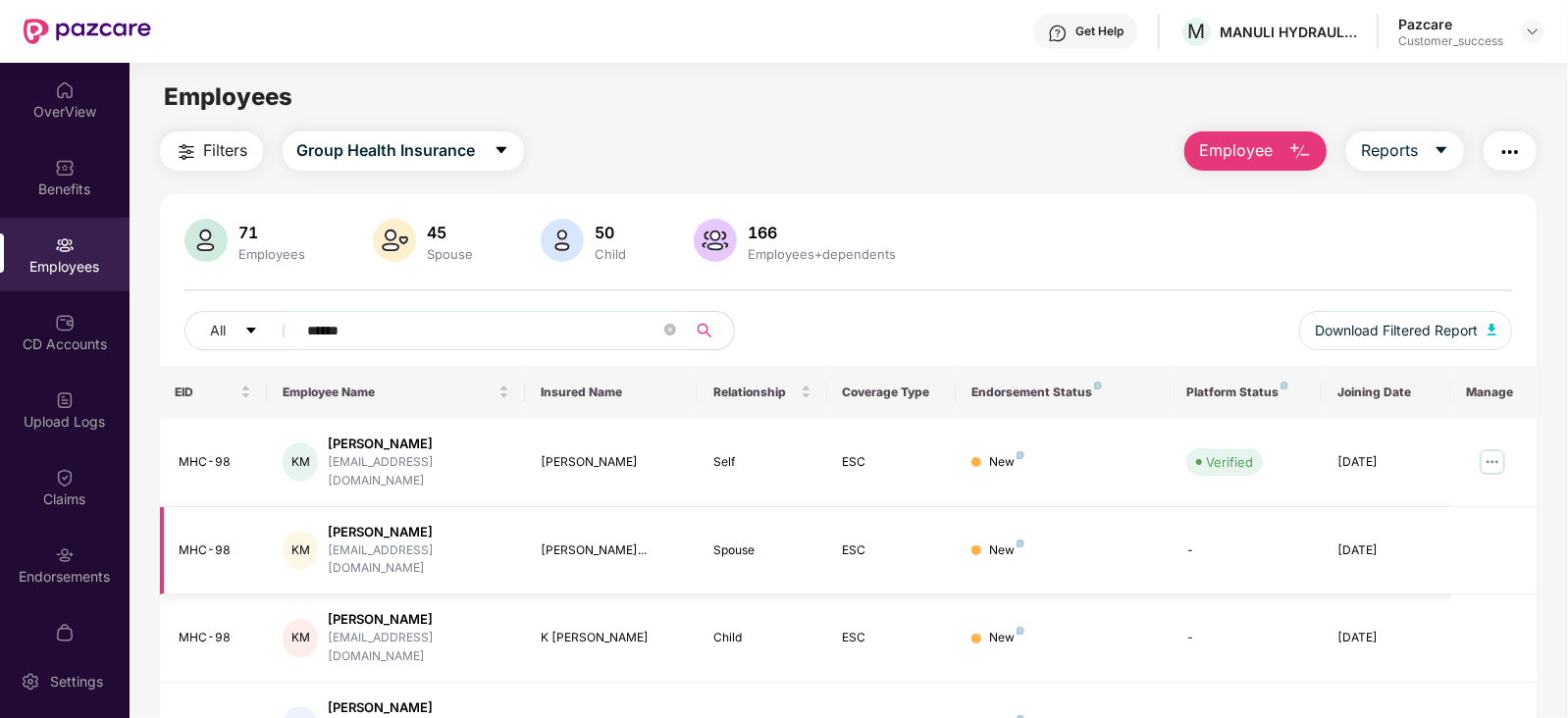
scroll to position [63, 0]
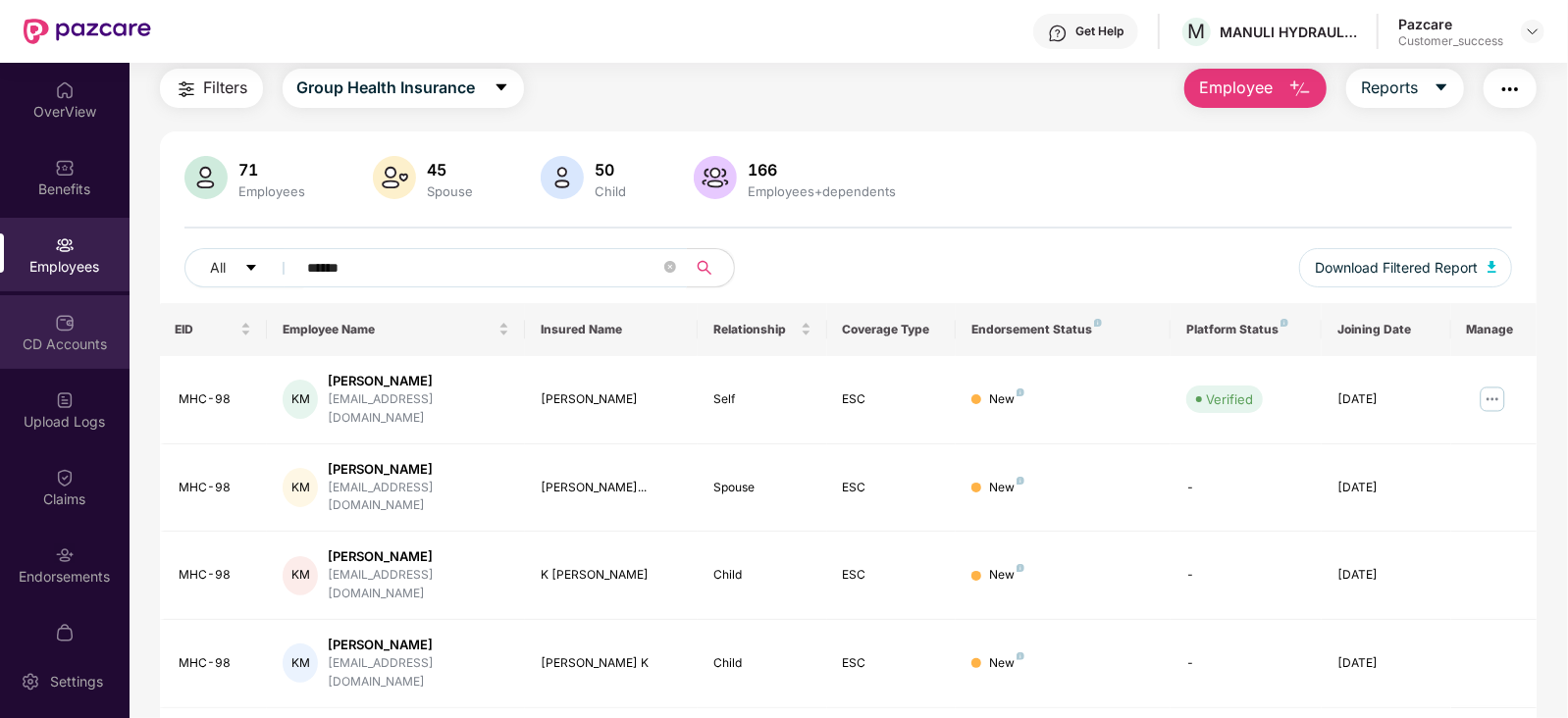
type input "******"
click at [47, 330] on div "CD Accounts" at bounding box center [64, 332] width 129 height 74
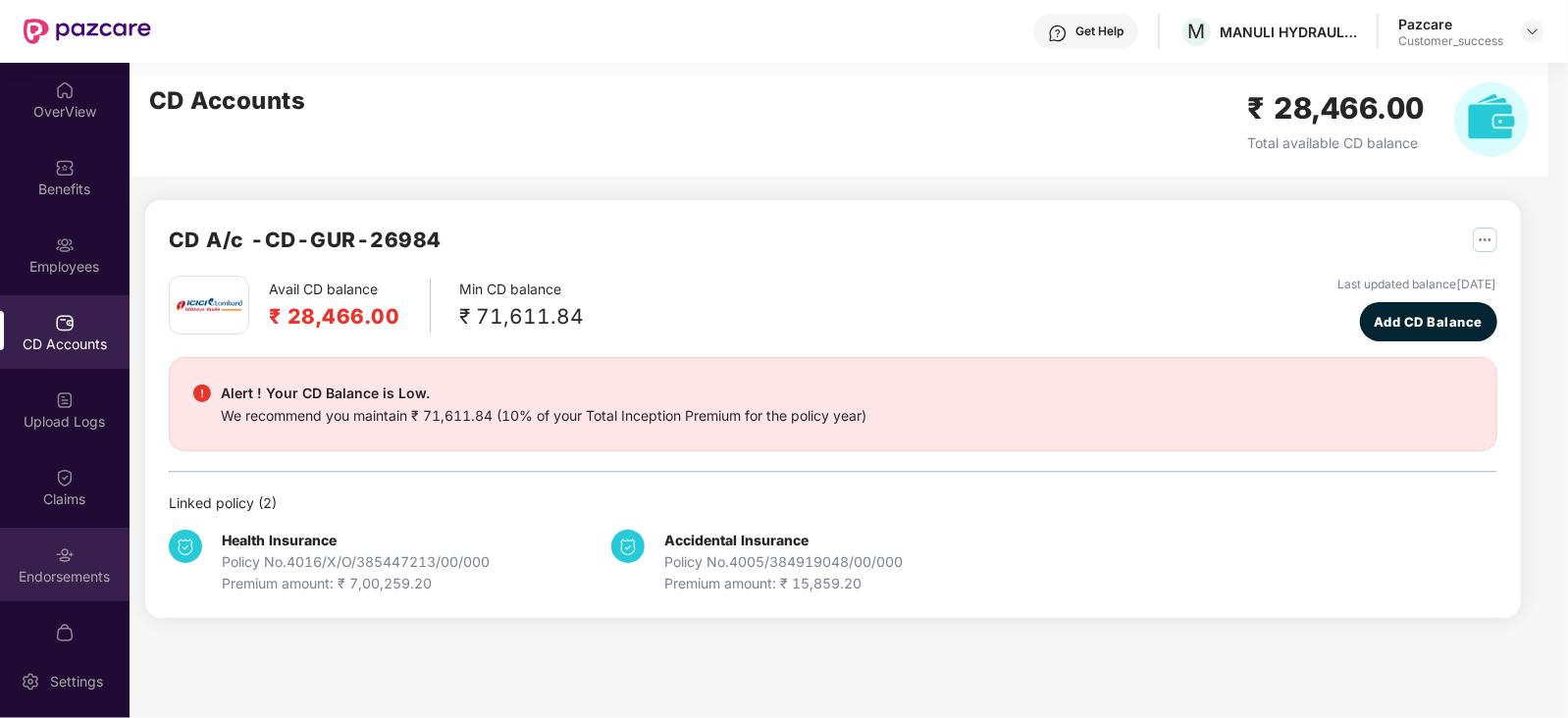
click at [66, 575] on div "Endorsements" at bounding box center [64, 577] width 129 height 20
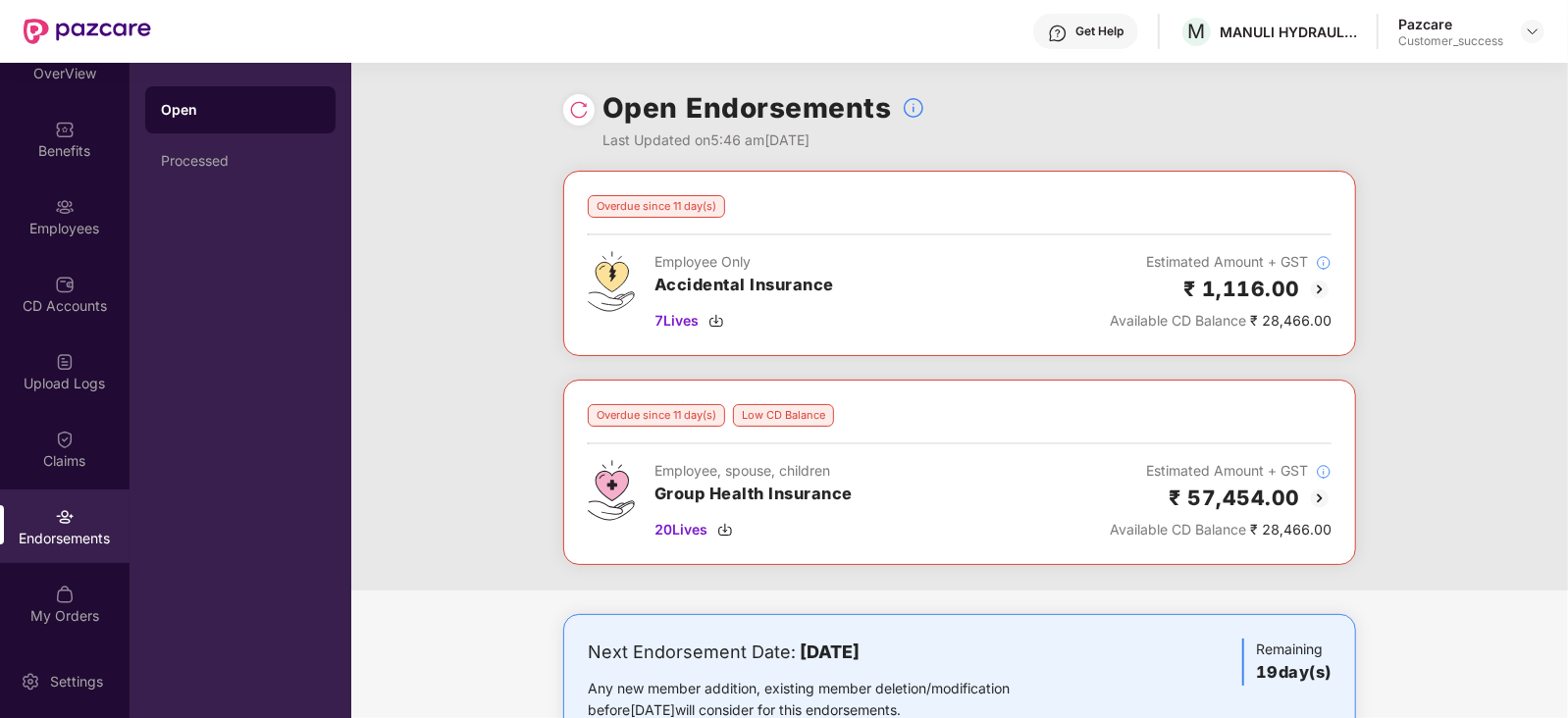
scroll to position [64, 0]
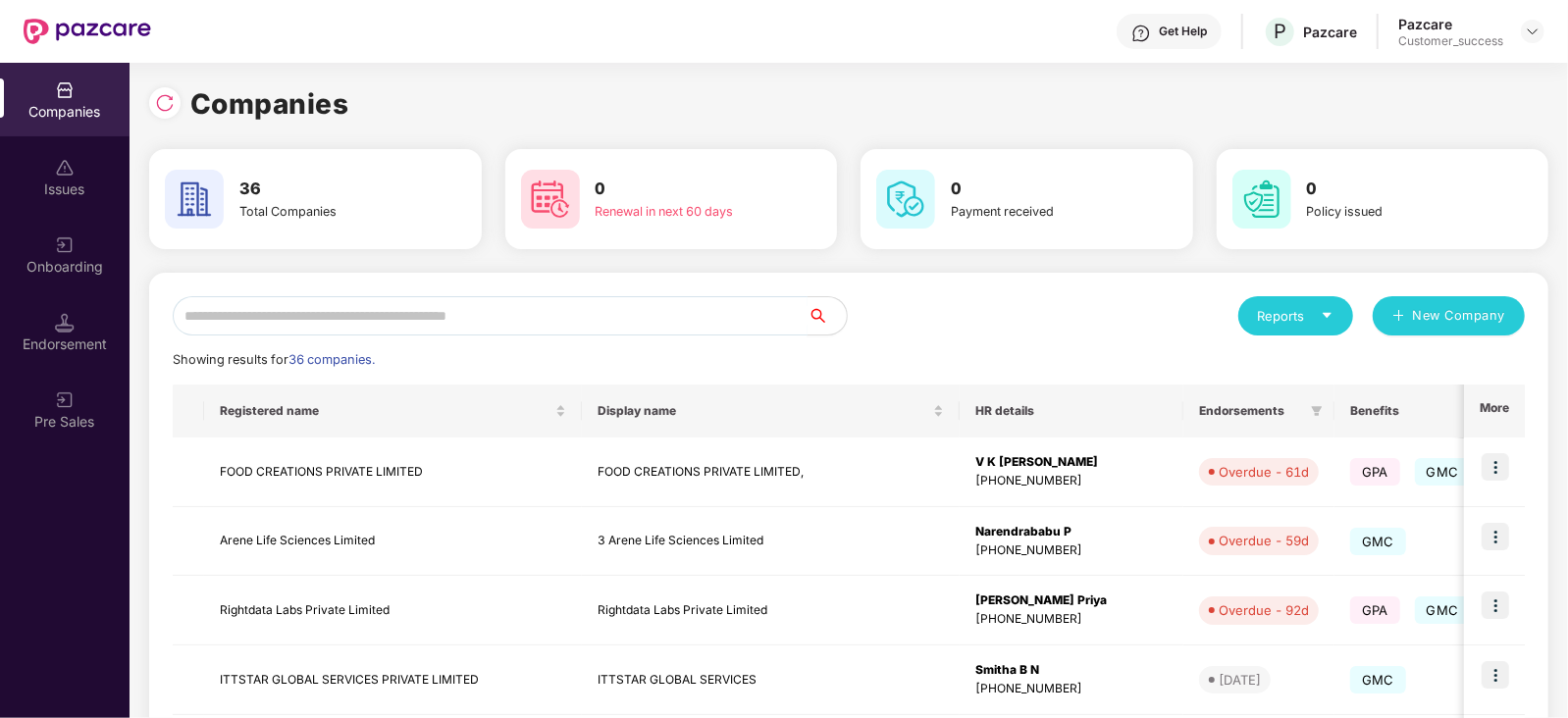
click at [330, 298] on input "text" at bounding box center [490, 317] width 635 height 39
click at [162, 104] on img at bounding box center [165, 104] width 20 height 20
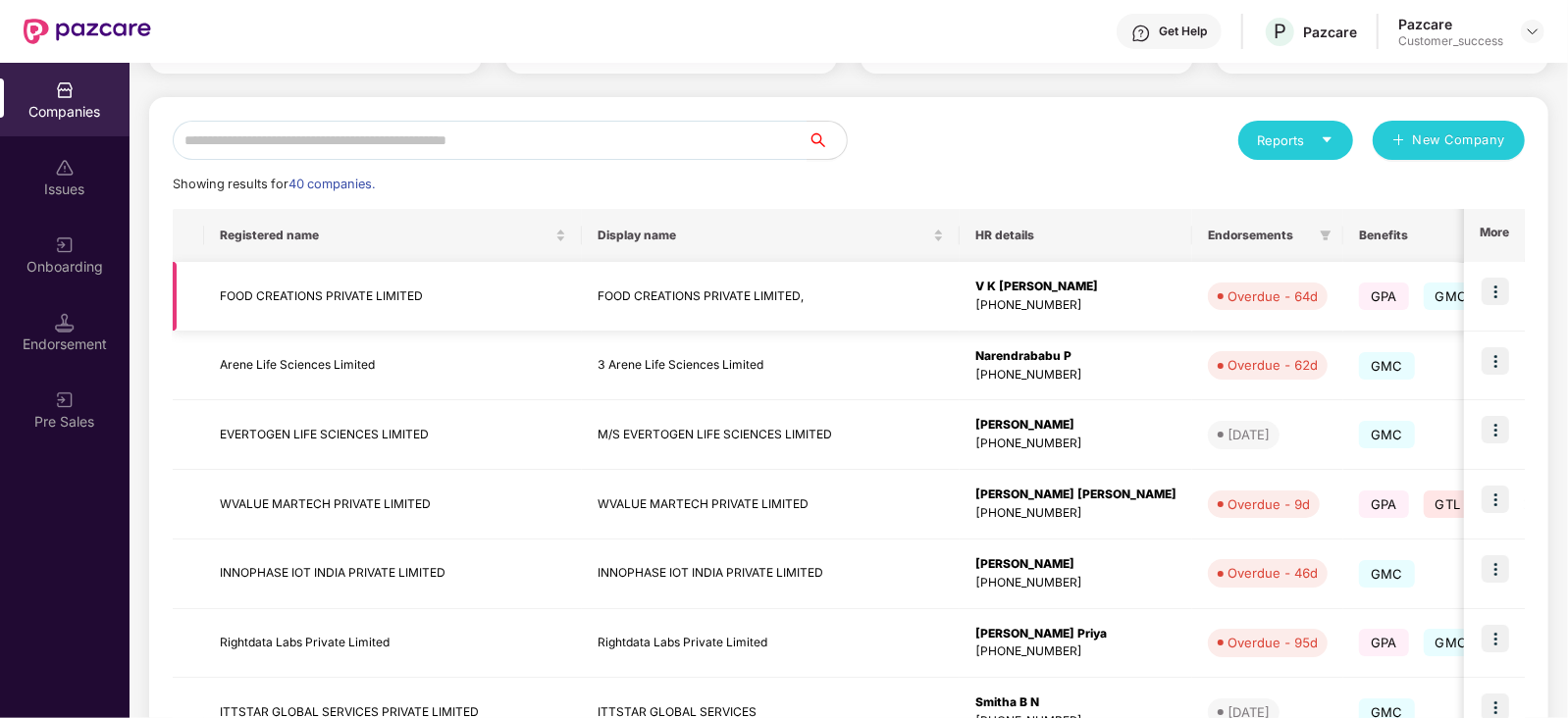
scroll to position [0, 0]
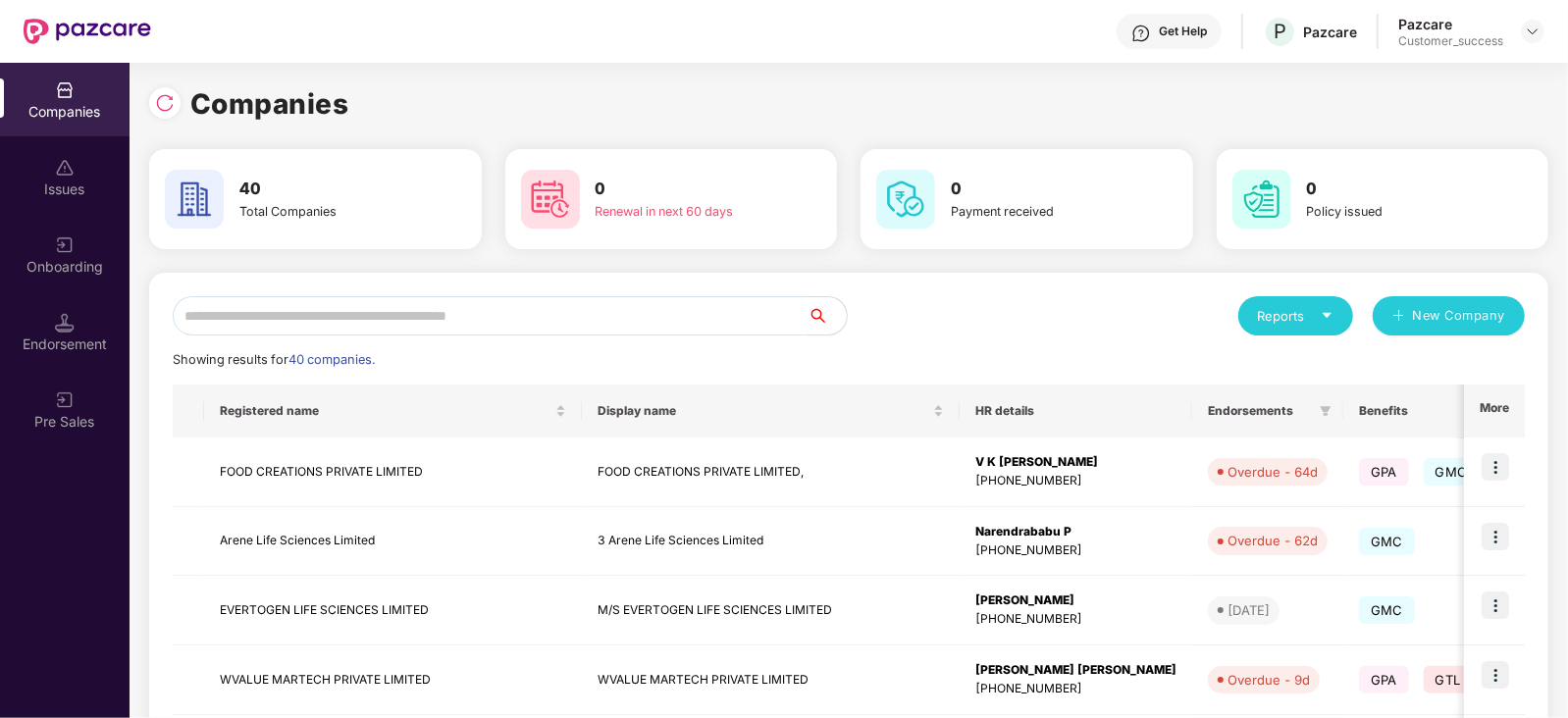
click at [385, 302] on input "text" at bounding box center [490, 317] width 635 height 39
paste input "********"
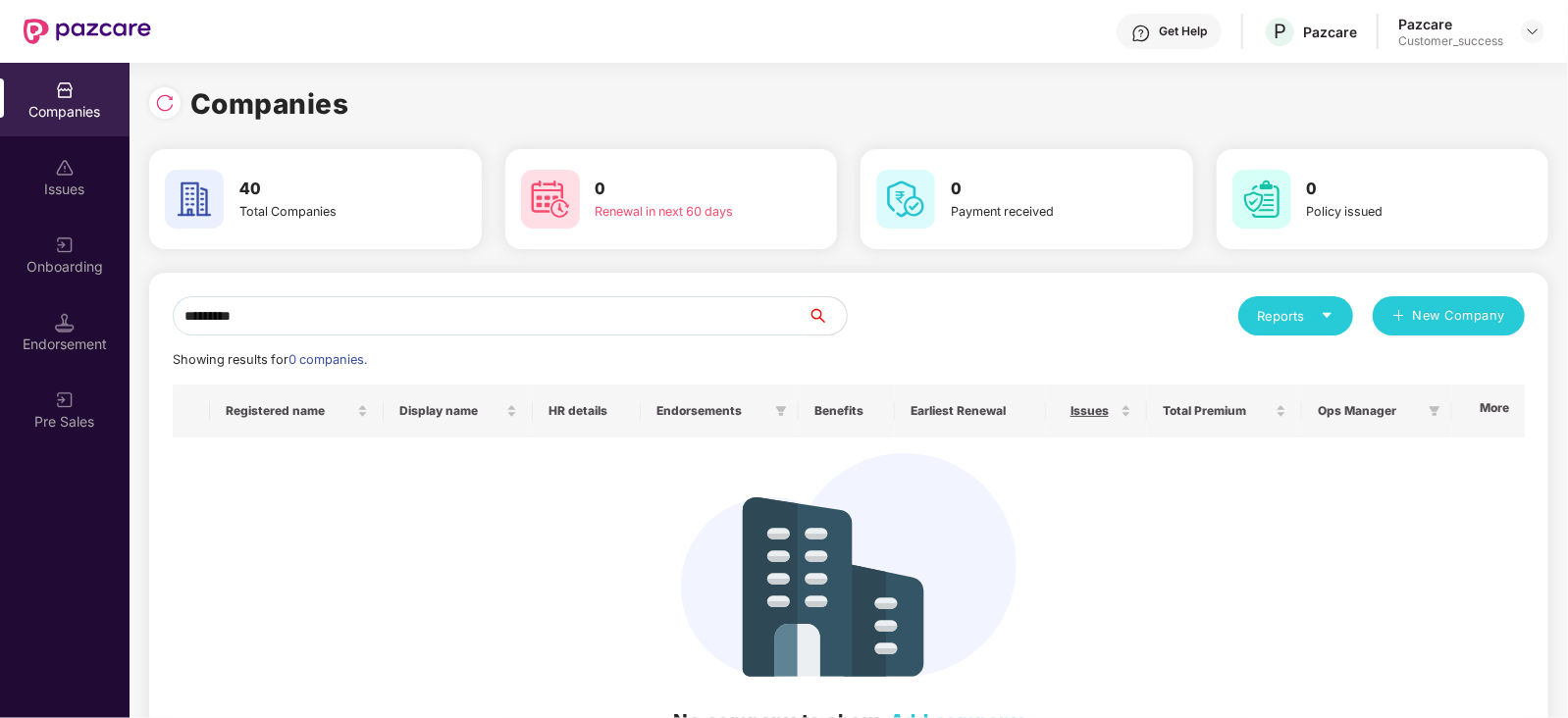
type input "********"
